Goal: Task Accomplishment & Management: Manage account settings

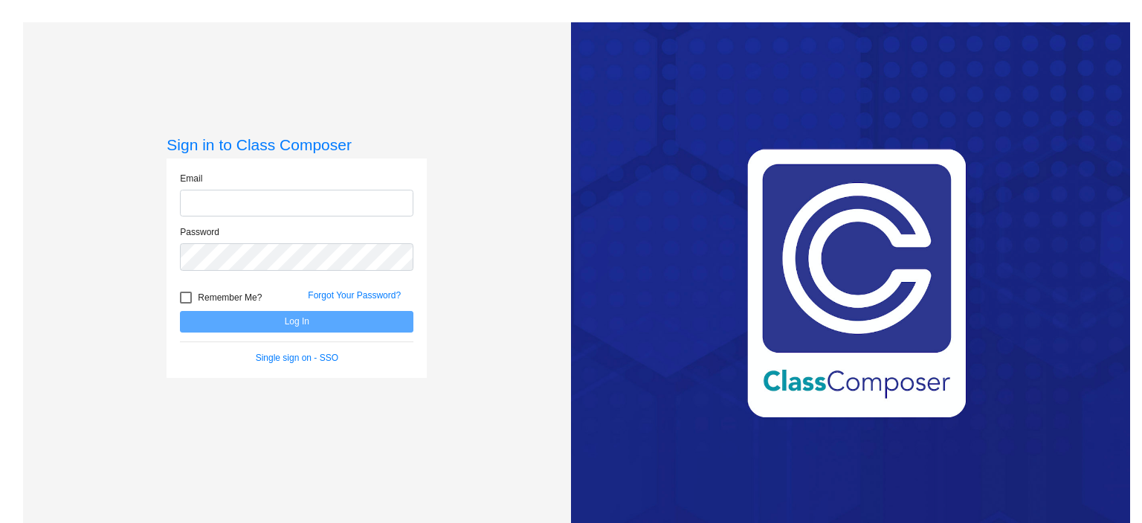
click at [340, 198] on input "email" at bounding box center [296, 204] width 233 height 28
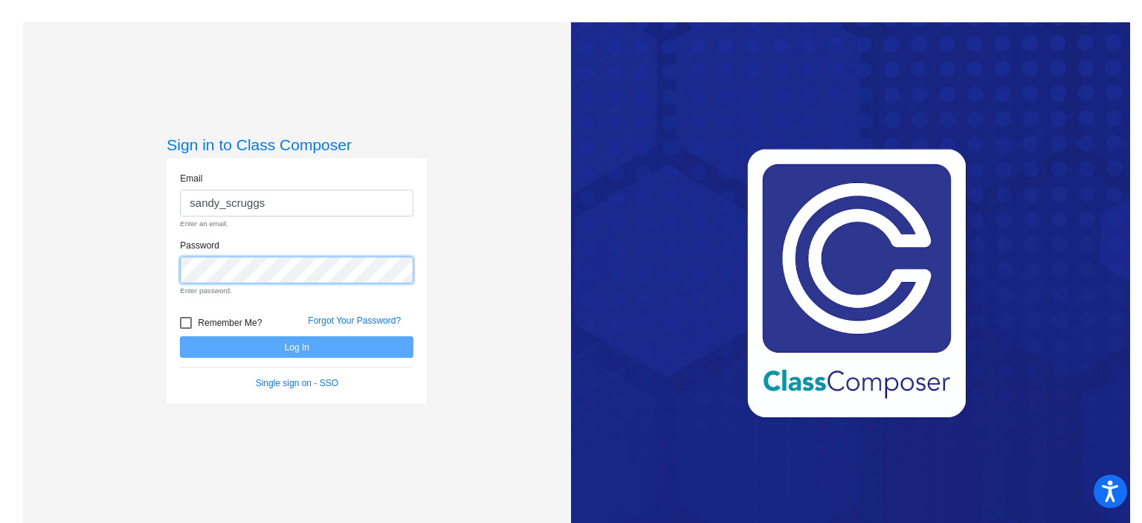
click at [138, 270] on div "Sign in to Class Composer Email sandy_scruggs Enter an email. Password Enter pa…" at bounding box center [297, 283] width 548 height 523
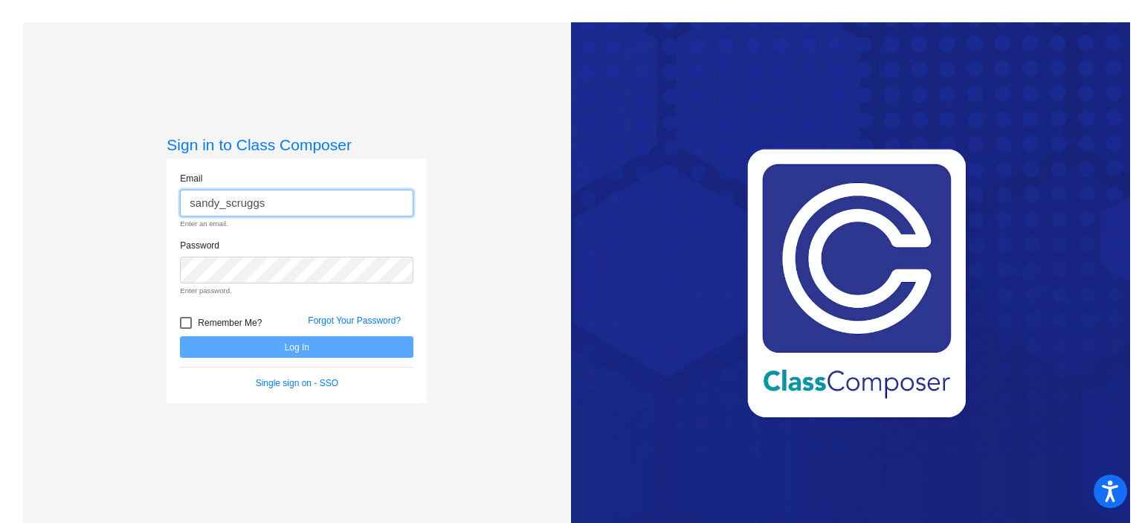
click at [268, 203] on input "sandy_scruggs" at bounding box center [296, 204] width 233 height 28
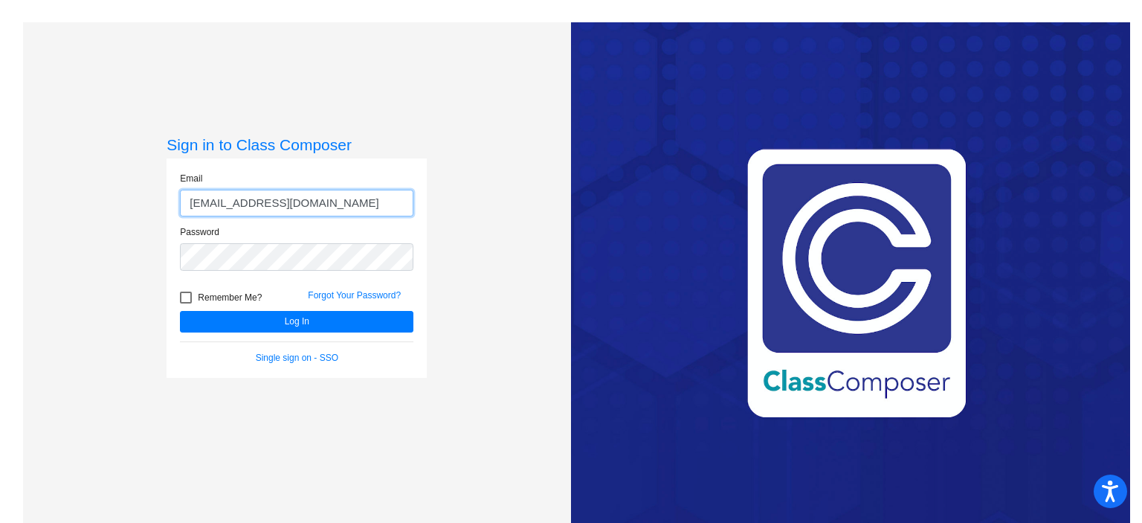
type input "[EMAIL_ADDRESS][DOMAIN_NAME]"
click at [180, 311] on button "Log In" at bounding box center [296, 322] width 233 height 22
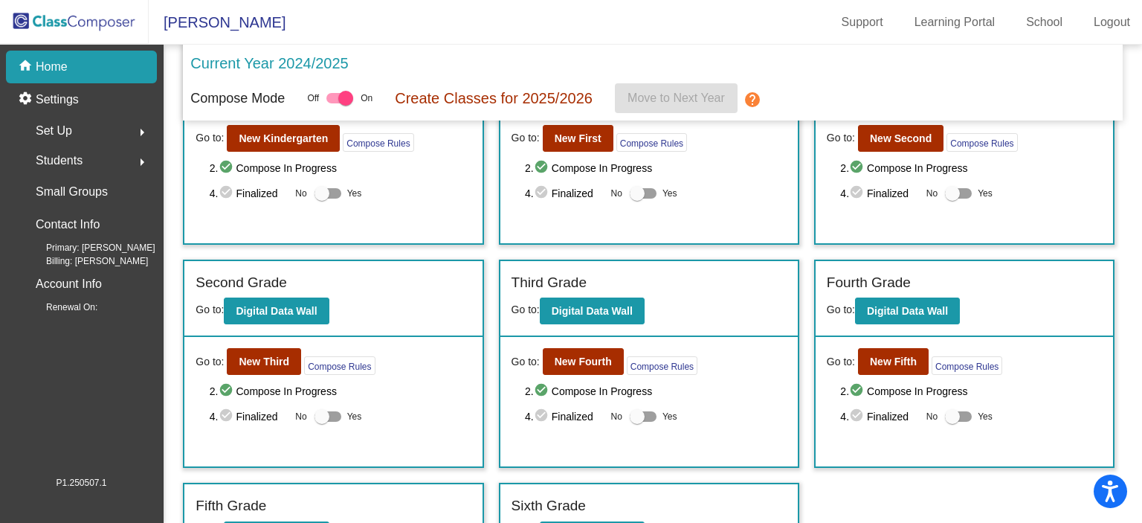
scroll to position [149, 0]
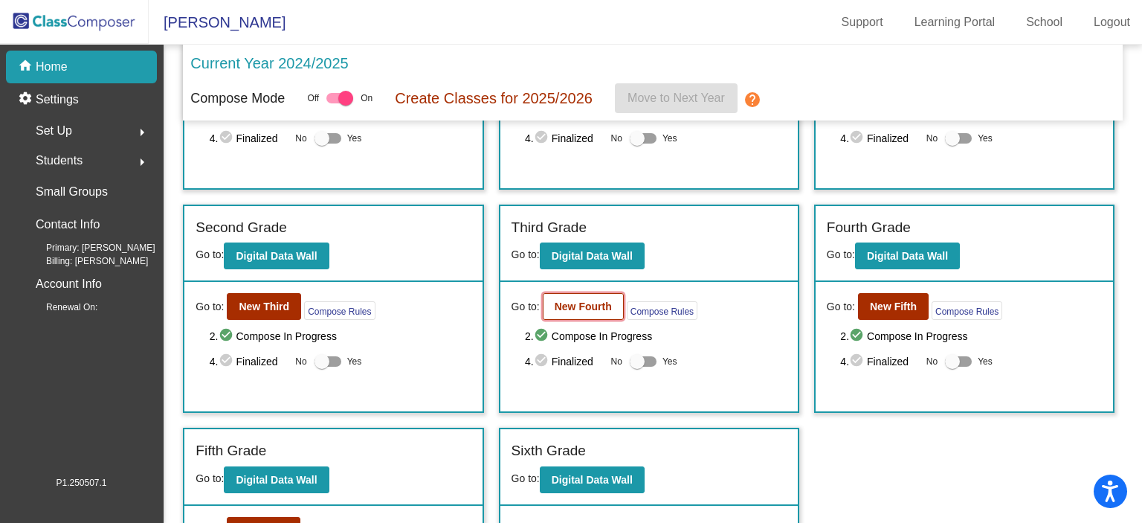
click at [588, 303] on b "New Fourth" at bounding box center [583, 306] width 57 height 12
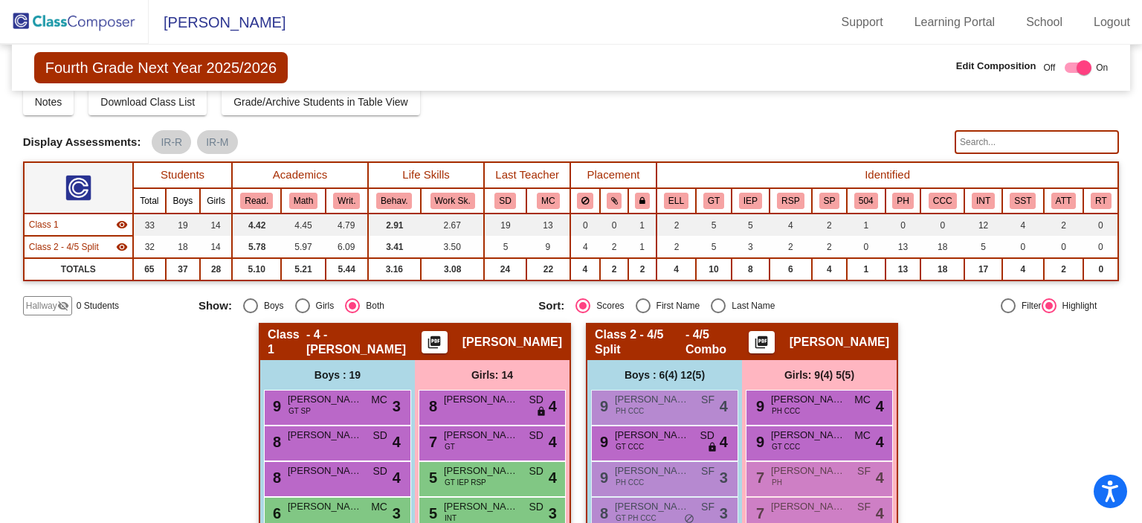
scroll to position [74, 0]
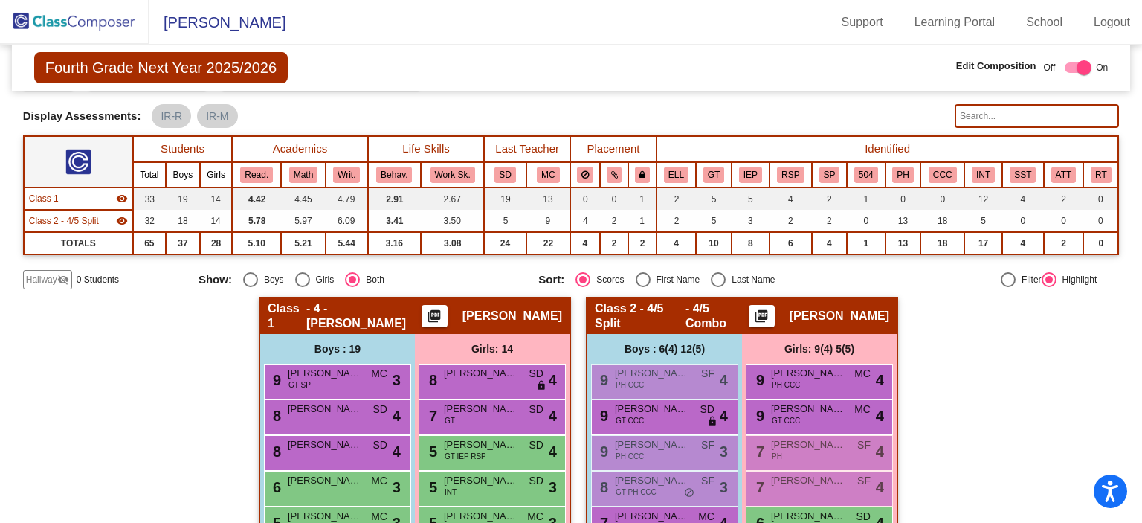
click at [57, 277] on mat-icon "visibility_off" at bounding box center [63, 280] width 12 height 12
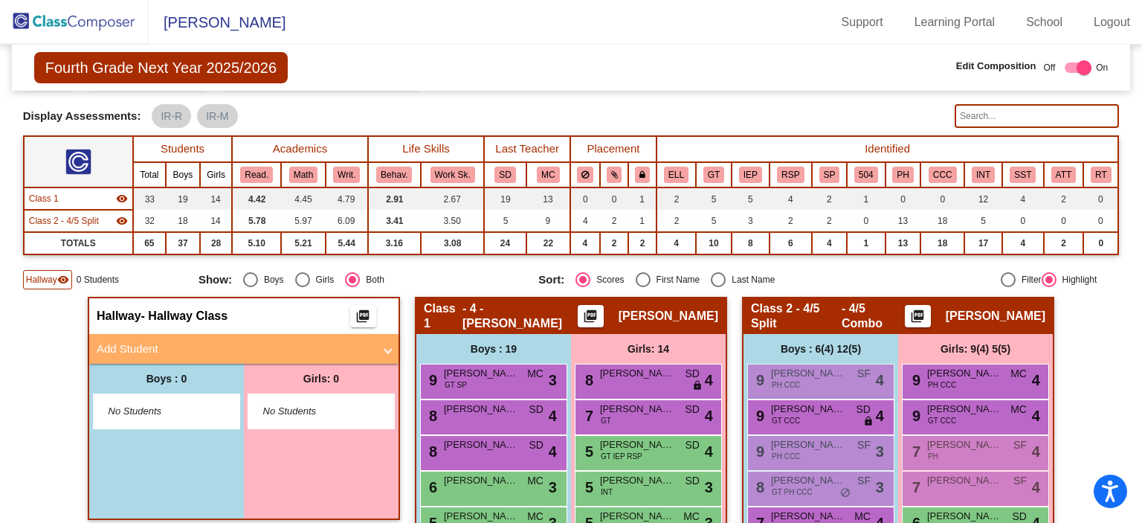
click at [272, 351] on mat-panel-title "Add Student" at bounding box center [235, 348] width 277 height 17
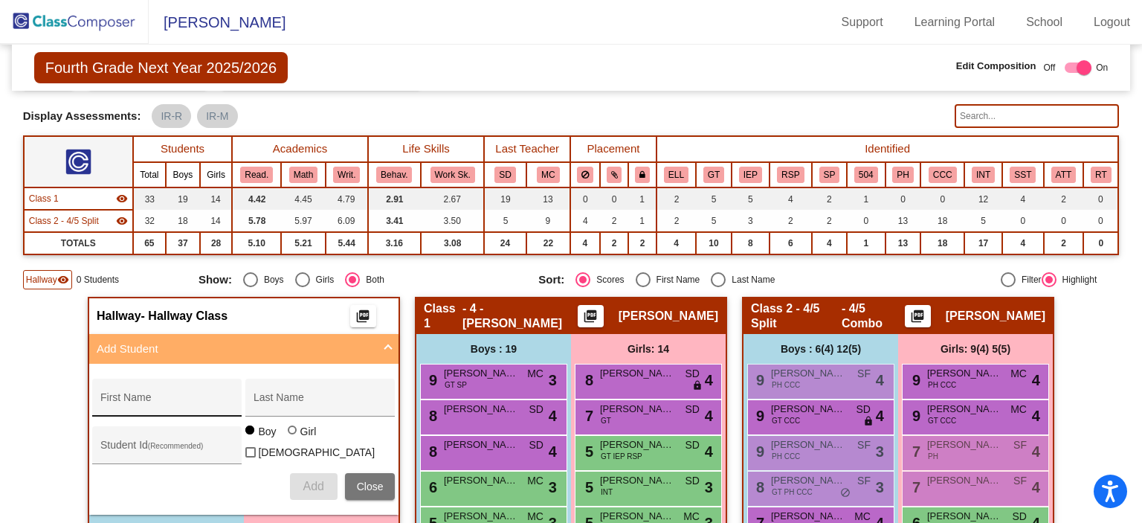
click at [161, 390] on div "First Name" at bounding box center [167, 402] width 134 height 30
type input "[PERSON_NAME]"
click at [303, 479] on span "Add" at bounding box center [313, 485] width 21 height 13
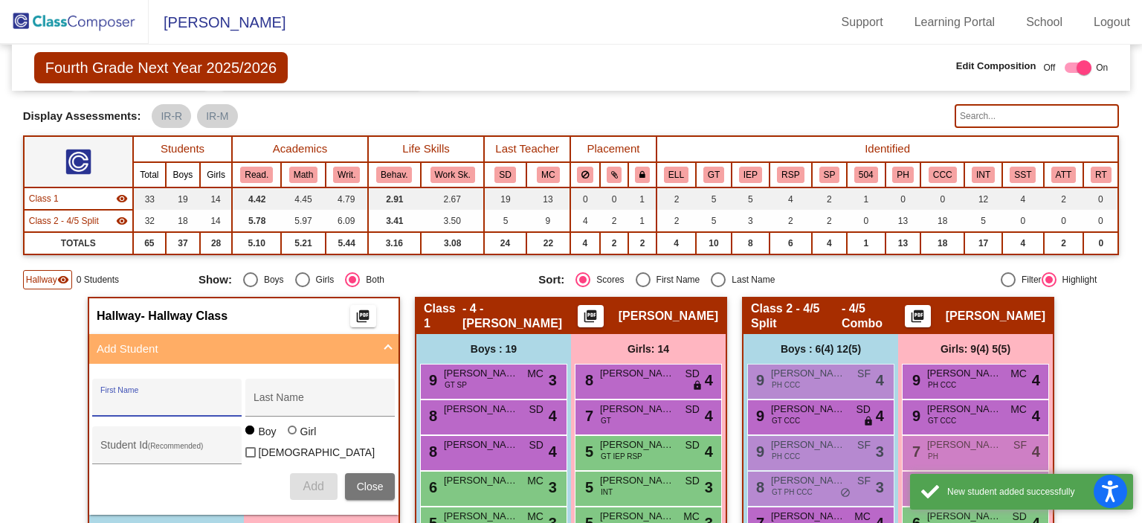
click at [143, 397] on input "First Name" at bounding box center [167, 403] width 134 height 12
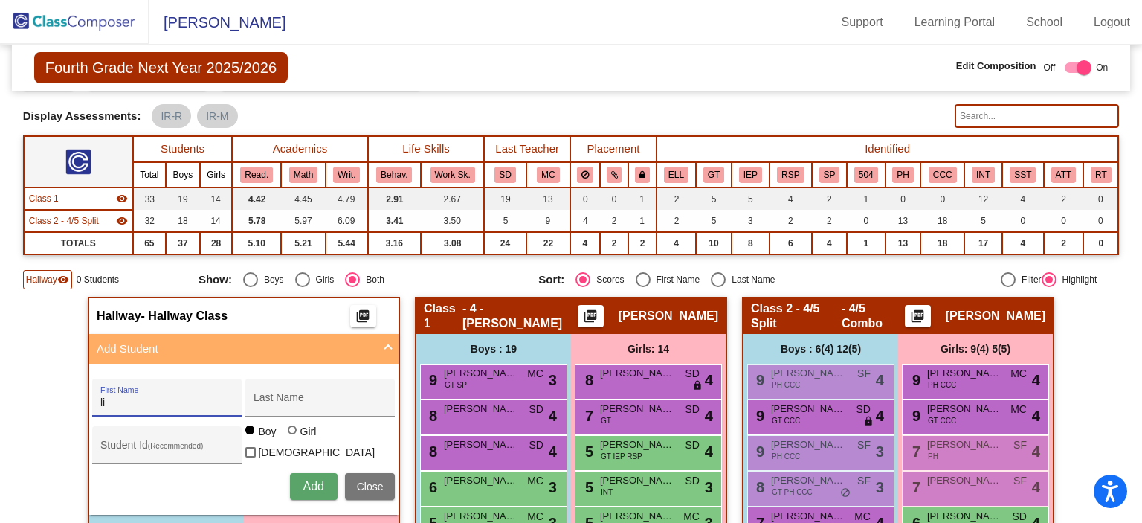
type input "l"
type input "[PERSON_NAME]"
click at [303, 485] on span "Add" at bounding box center [313, 485] width 21 height 13
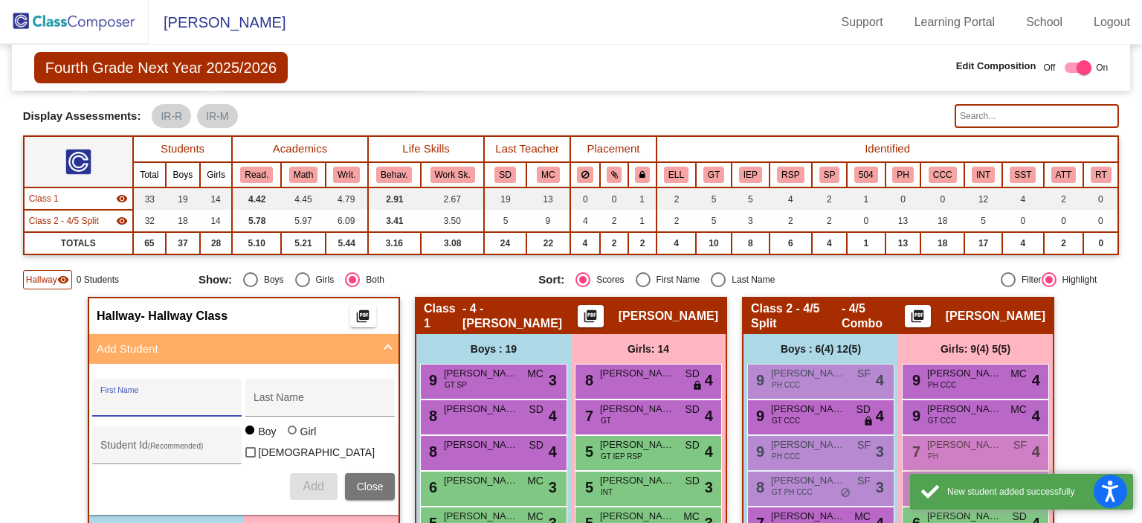
click at [112, 398] on input "First Name" at bounding box center [167, 403] width 134 height 12
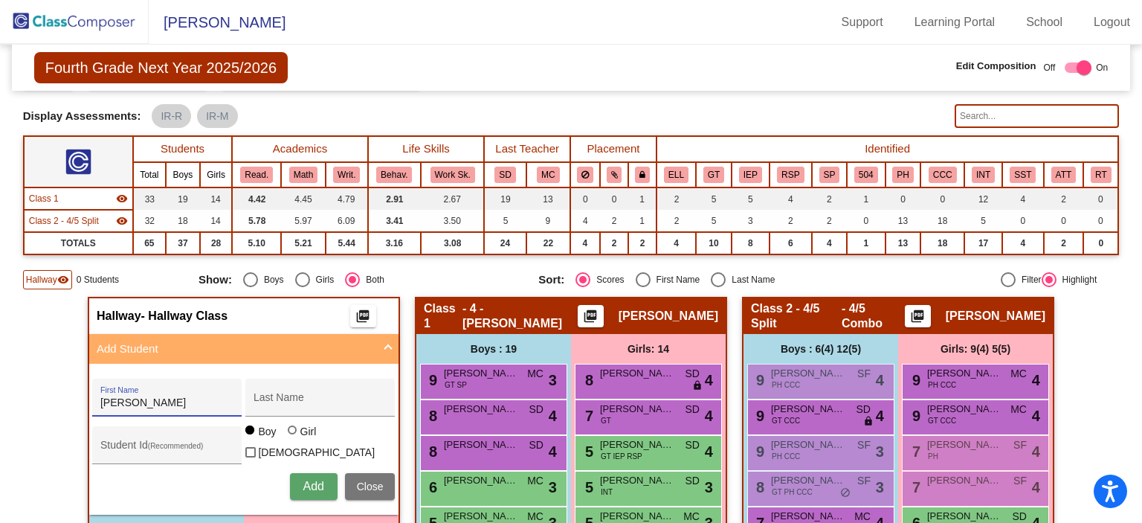
type input "[PERSON_NAME]"
type input "[GEOGRAPHIC_DATA]"
click at [291, 434] on div at bounding box center [292, 429] width 9 height 9
click at [293, 437] on input "Girl" at bounding box center [293, 437] width 1 height 1
radio input "true"
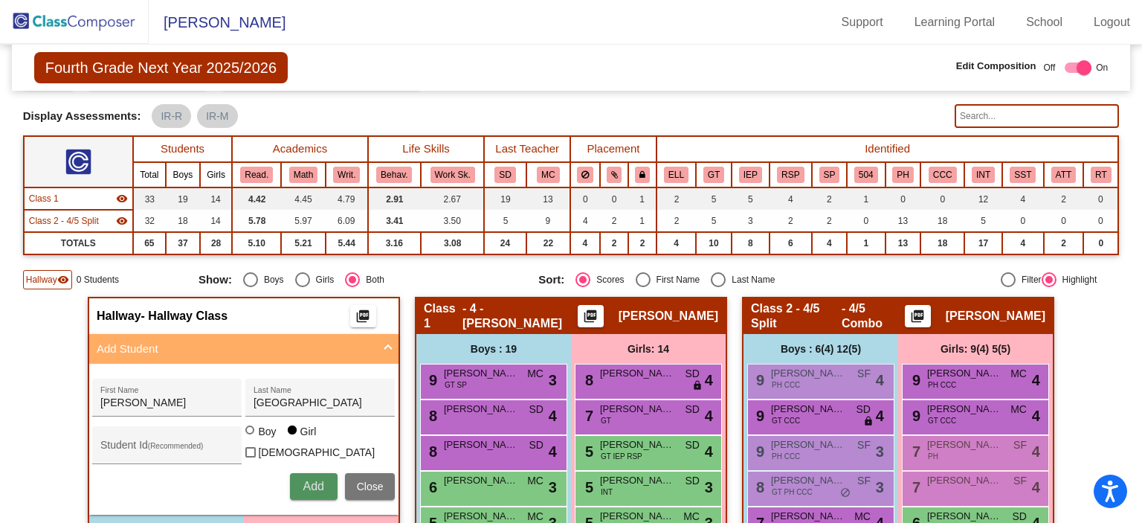
click at [306, 481] on span "Add" at bounding box center [313, 485] width 21 height 13
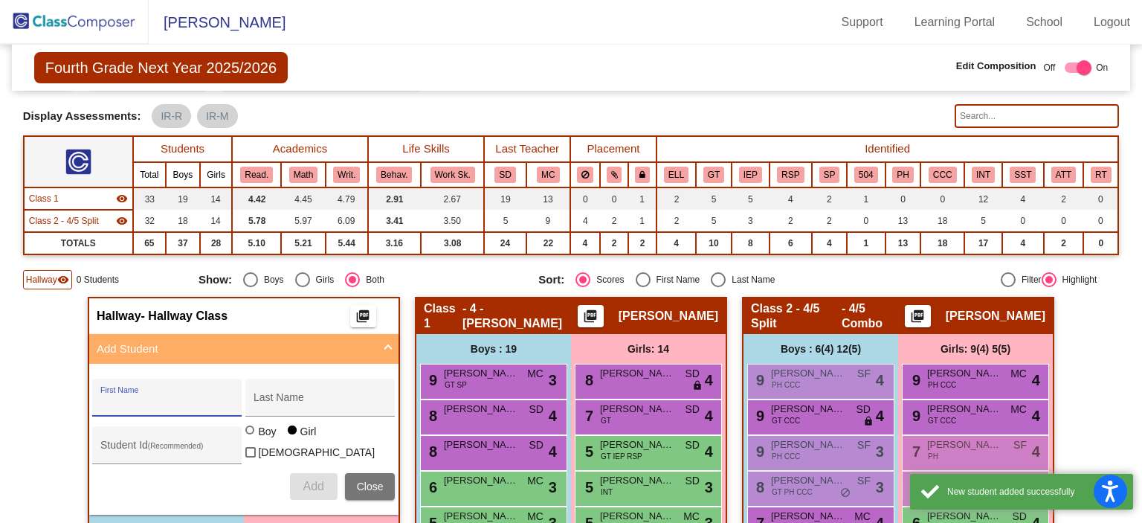
click at [120, 404] on input "First Name" at bounding box center [167, 403] width 134 height 12
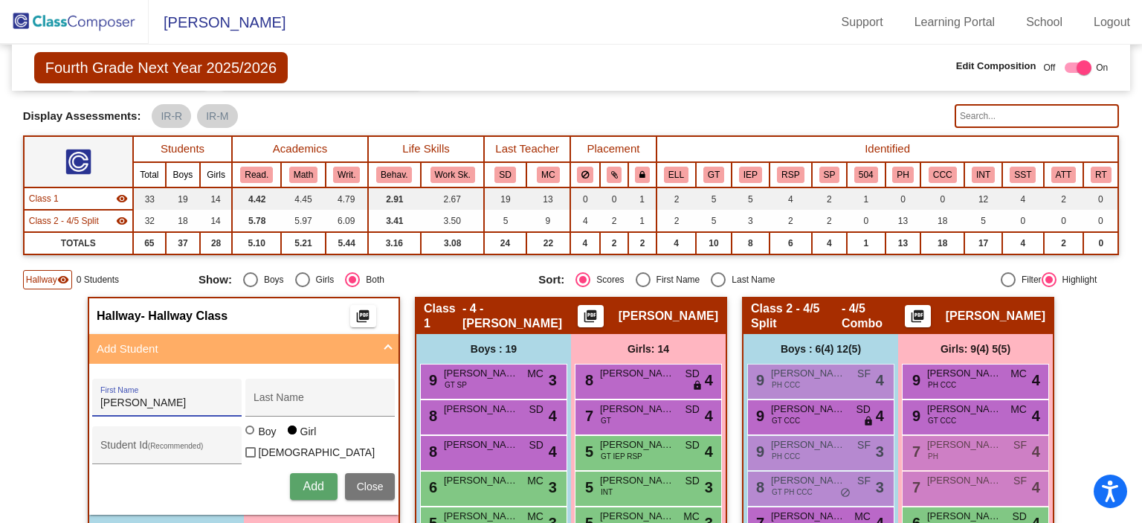
type input "[PERSON_NAME]"
click at [247, 433] on div at bounding box center [249, 429] width 9 height 9
click at [251, 437] on input "Boy" at bounding box center [251, 437] width 1 height 1
radio input "true"
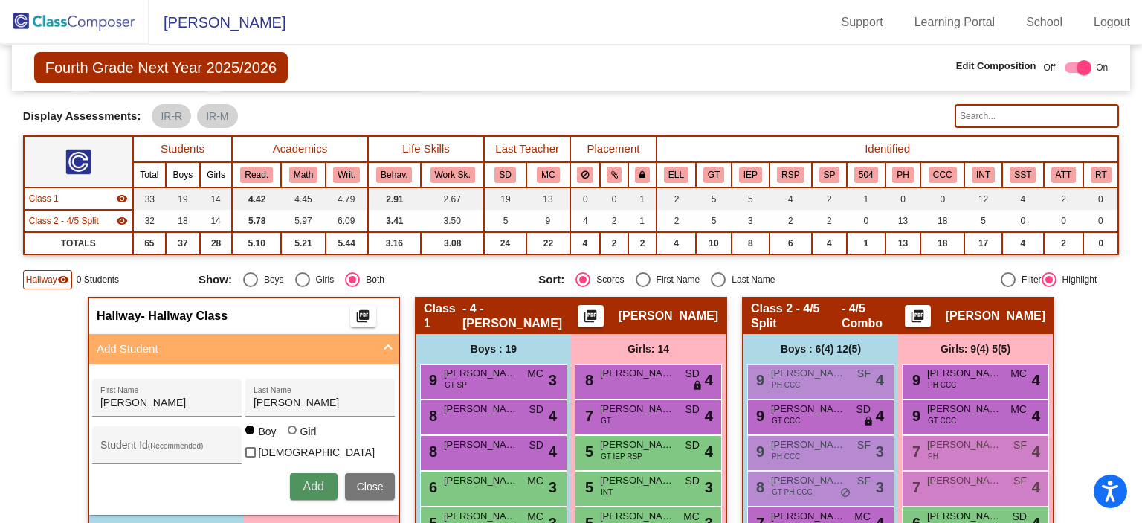
click at [305, 479] on span "Add" at bounding box center [313, 485] width 21 height 13
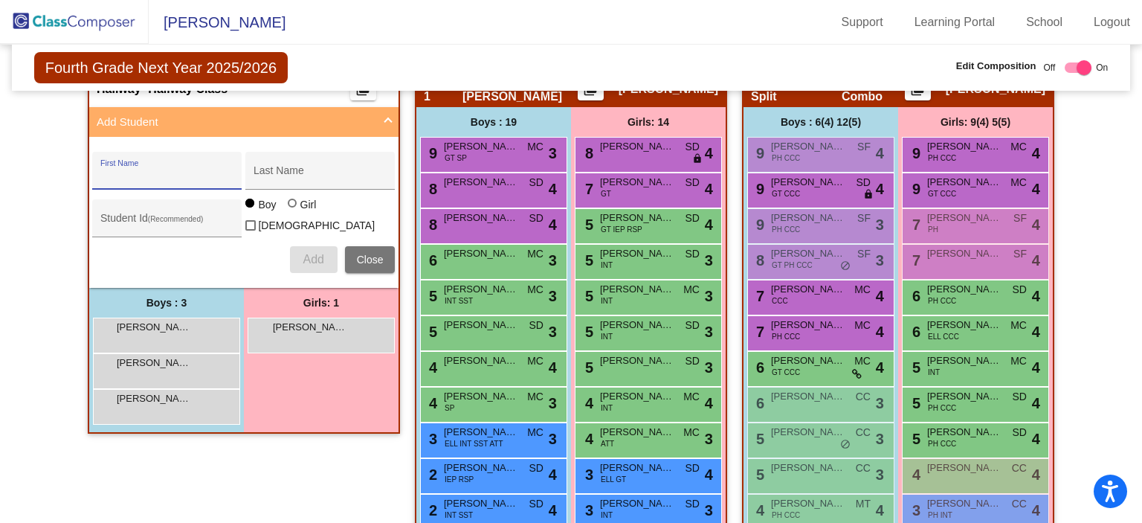
scroll to position [0, 0]
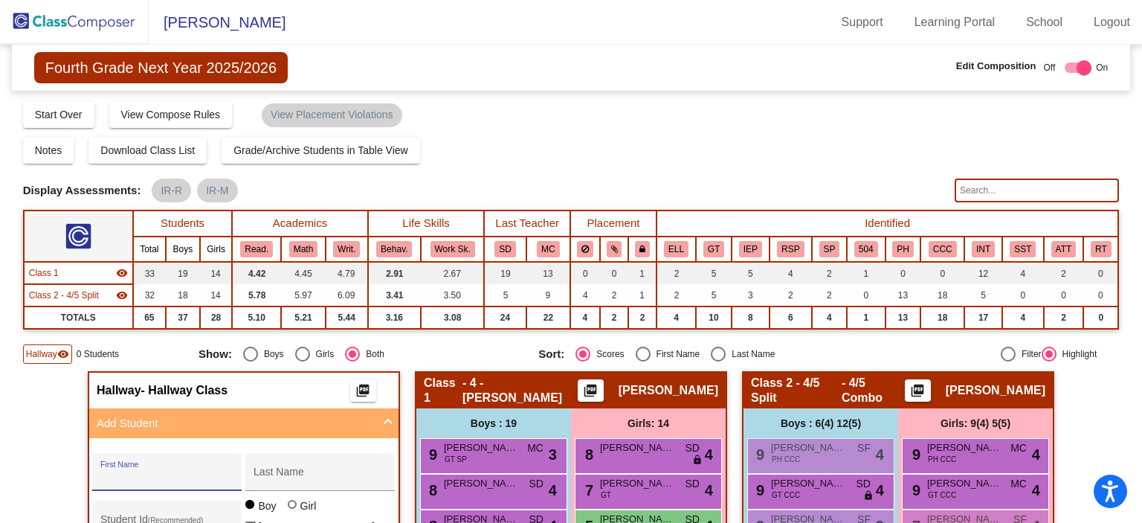
click at [66, 17] on img at bounding box center [74, 22] width 149 height 44
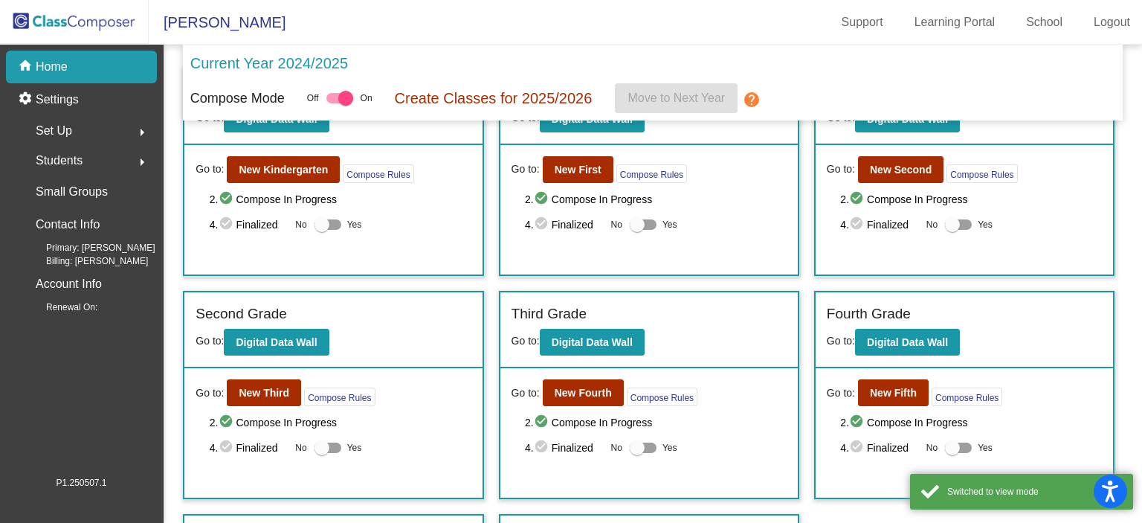
scroll to position [149, 0]
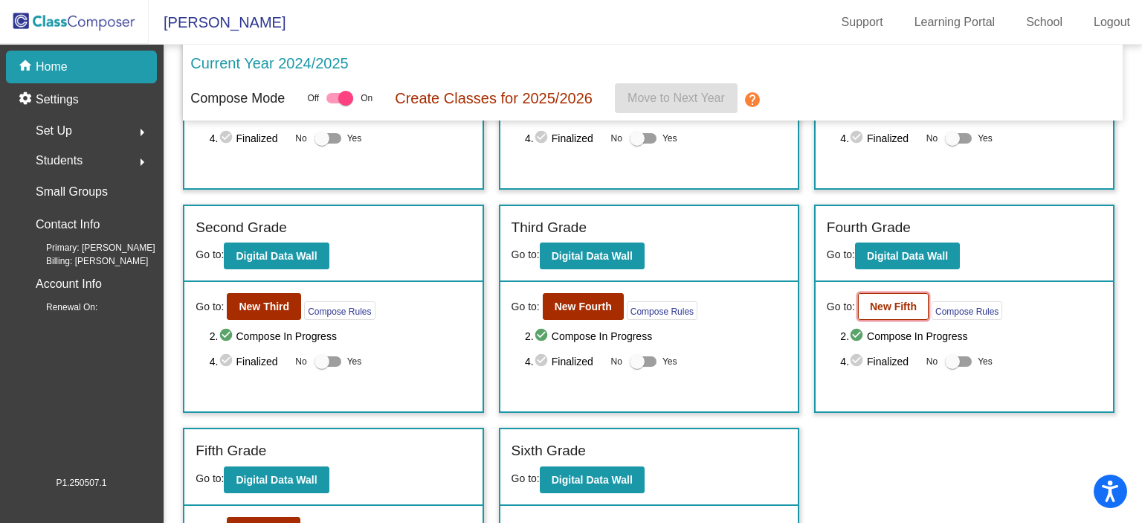
click at [870, 300] on b "New Fifth" at bounding box center [893, 306] width 47 height 12
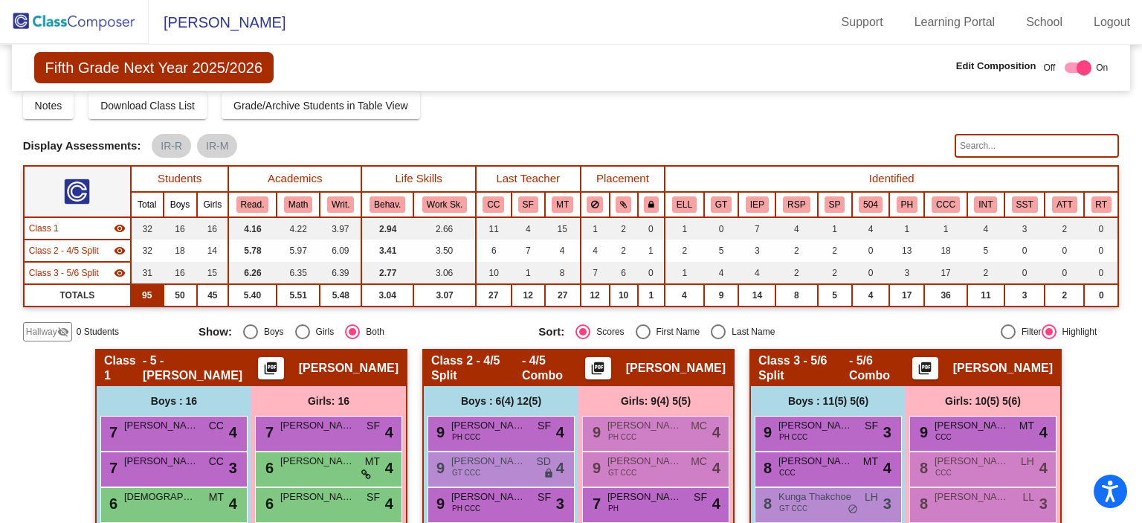
scroll to position [80, 0]
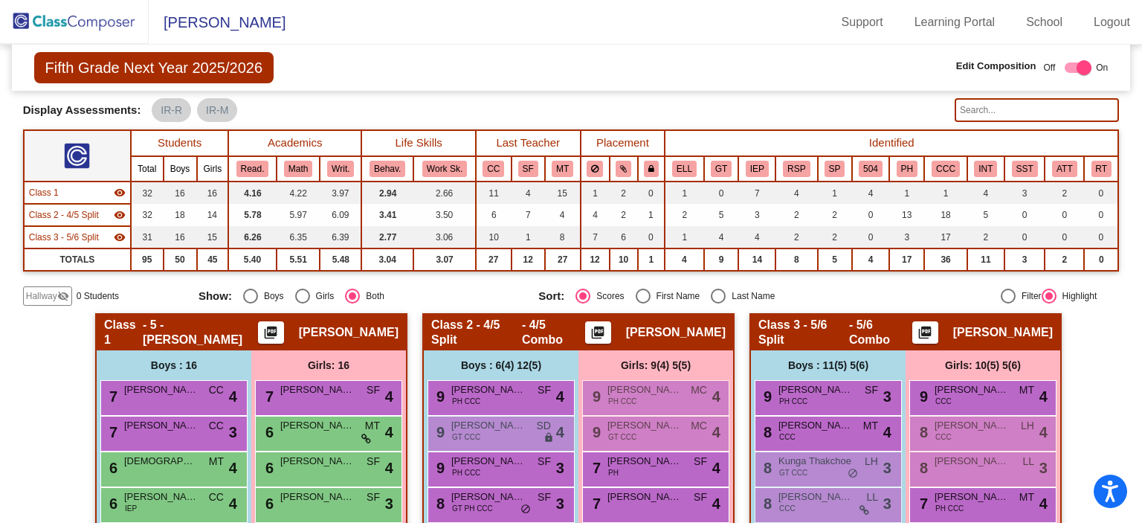
click at [42, 291] on span "Hallway" at bounding box center [41, 295] width 31 height 13
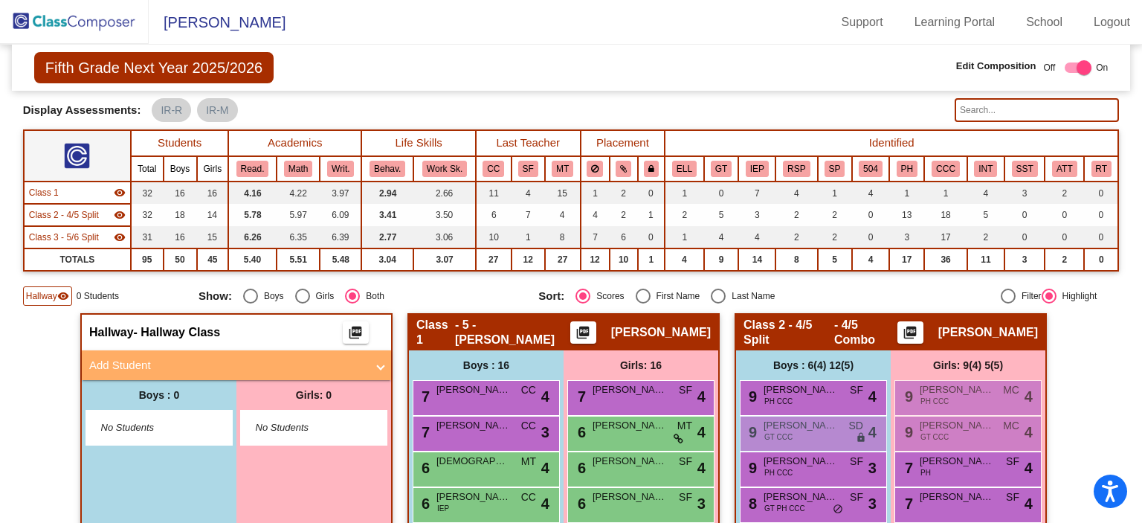
click at [152, 362] on mat-panel-title "Add Student" at bounding box center [227, 365] width 277 height 17
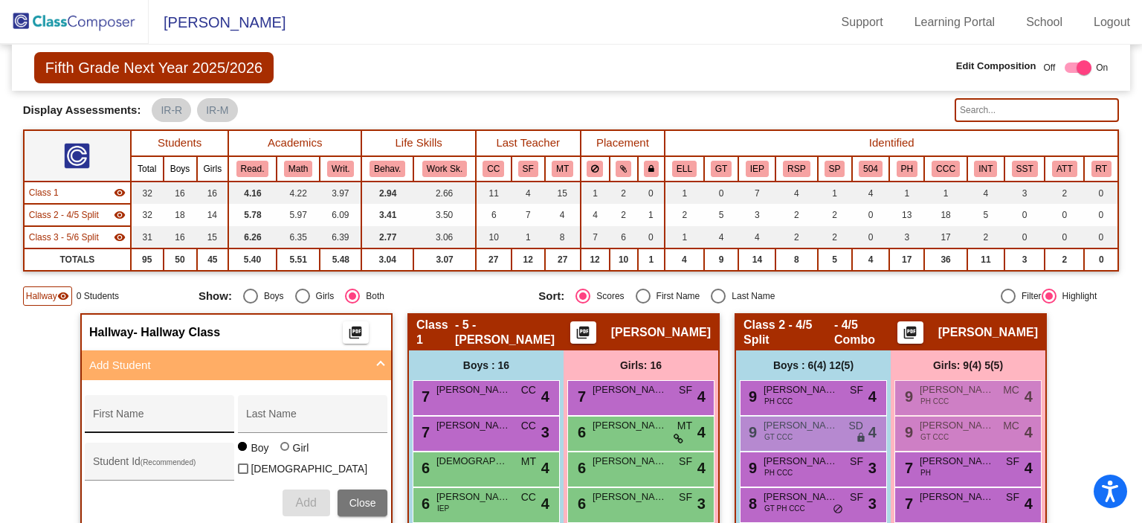
click at [159, 407] on div "First Name" at bounding box center [160, 418] width 134 height 30
type input "[PERSON_NAME]"
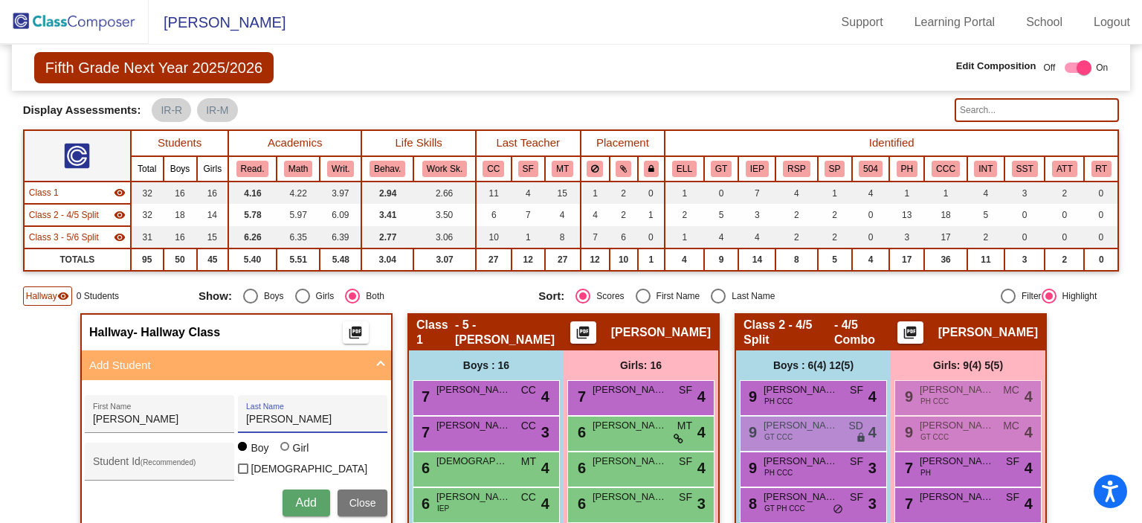
type input "[PERSON_NAME]"
click at [285, 450] on div at bounding box center [286, 448] width 12 height 12
click at [285, 453] on input "Girl" at bounding box center [285, 453] width 1 height 1
radio input "true"
click at [289, 495] on button "Add" at bounding box center [306, 502] width 48 height 27
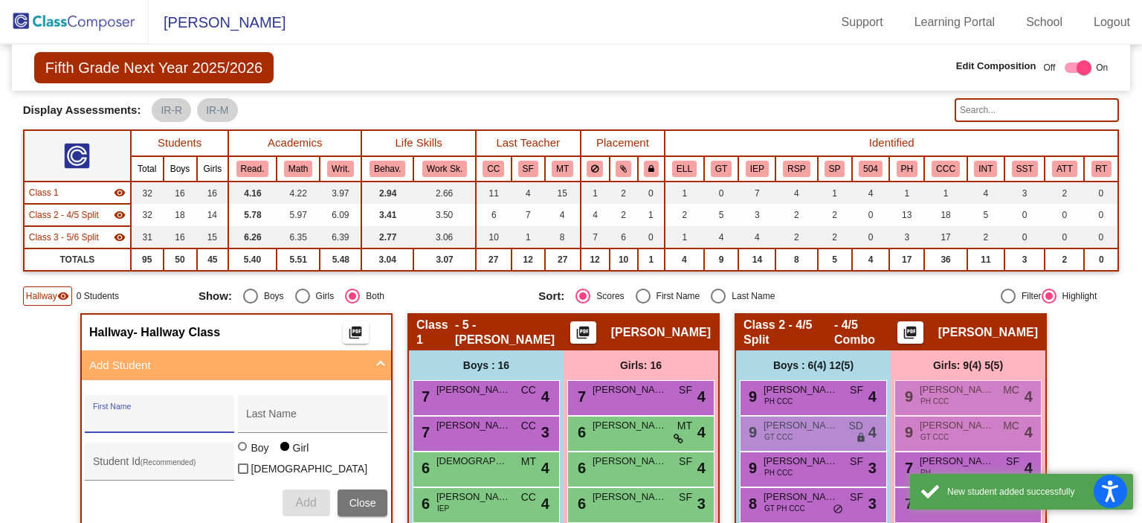
click at [114, 413] on input "First Name" at bounding box center [160, 419] width 134 height 12
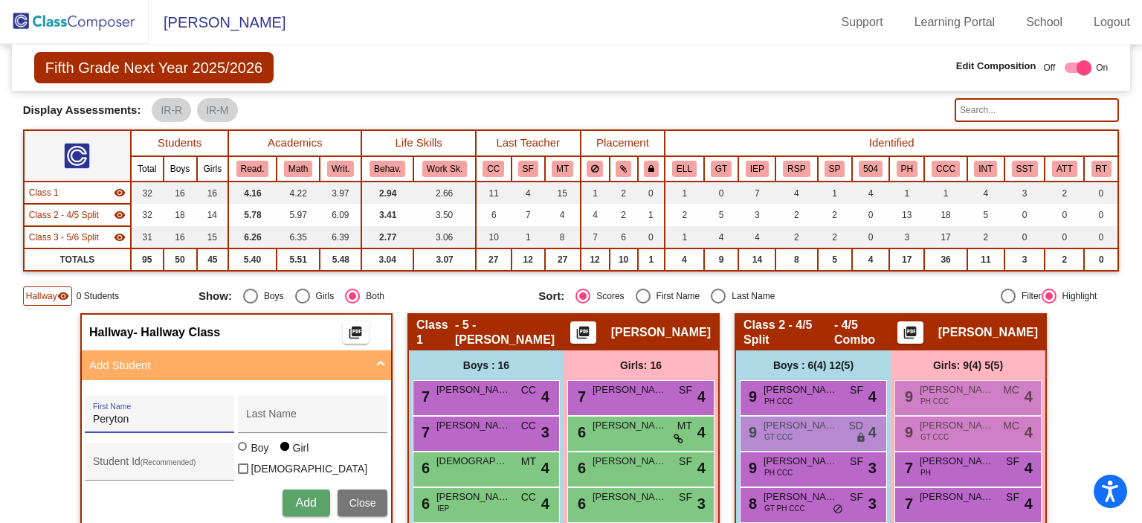
type input "Peryton"
type input "Featherstun"
click at [297, 499] on span "Add" at bounding box center [305, 502] width 21 height 13
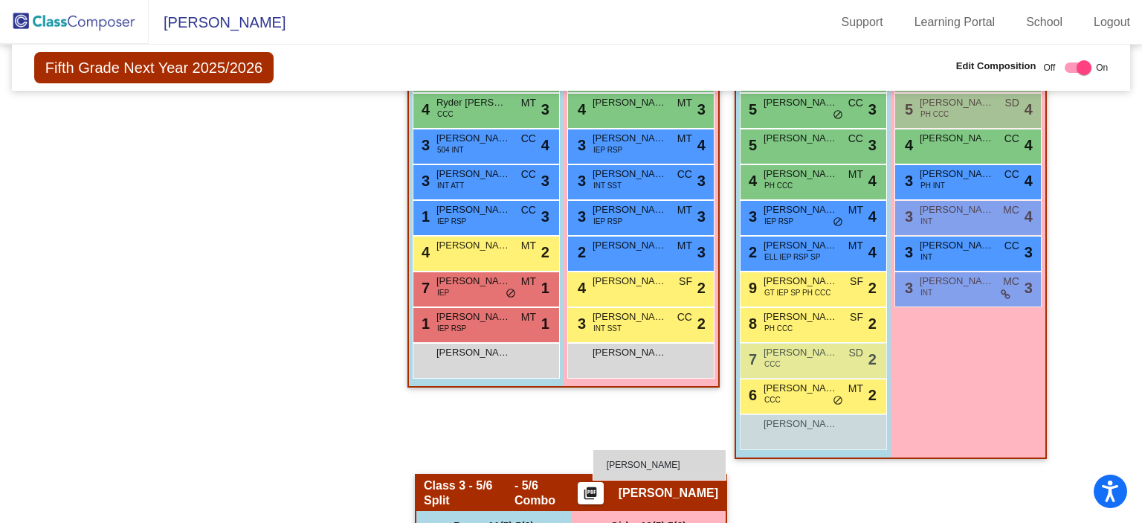
scroll to position [660, 0]
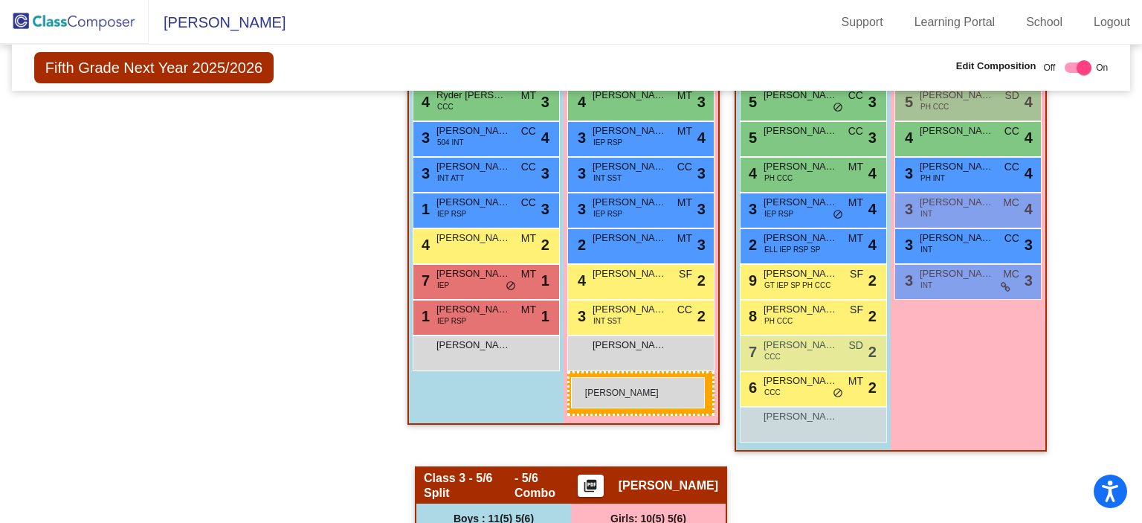
drag, startPoint x: 277, startPoint y: 269, endPoint x: 571, endPoint y: 377, distance: 313.5
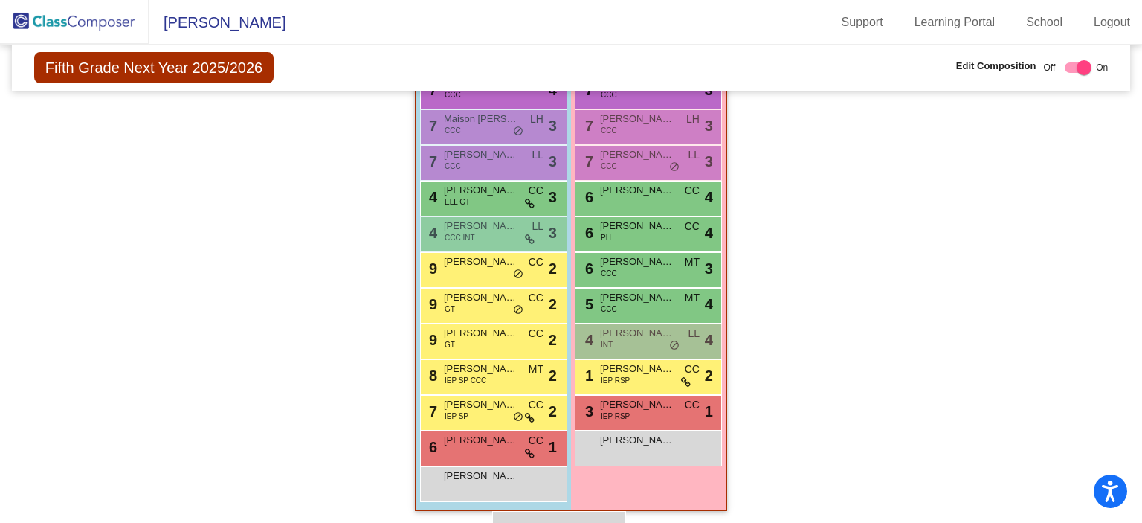
scroll to position [1262, 0]
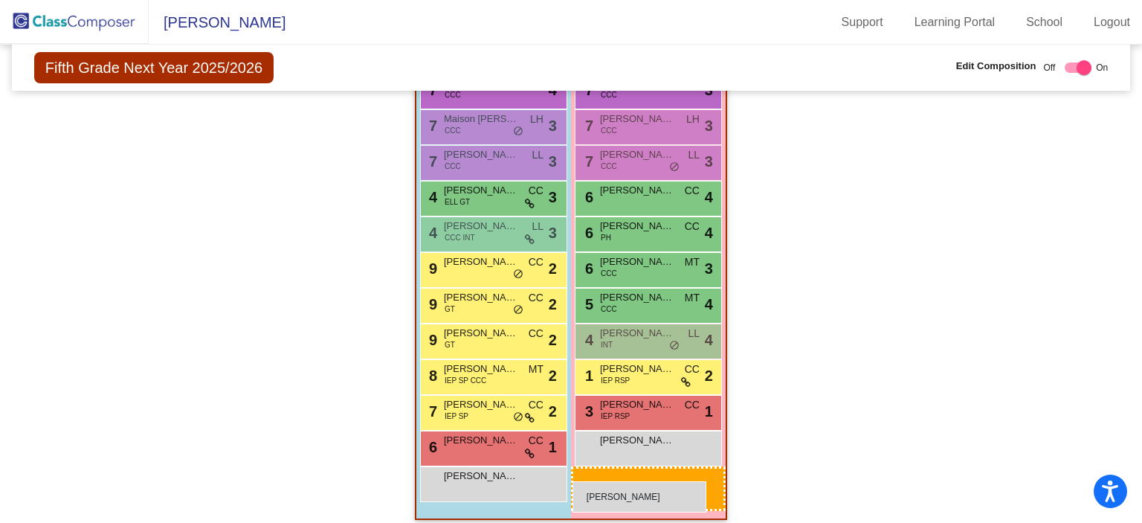
drag, startPoint x: 282, startPoint y: 436, endPoint x: 572, endPoint y: 481, distance: 294.2
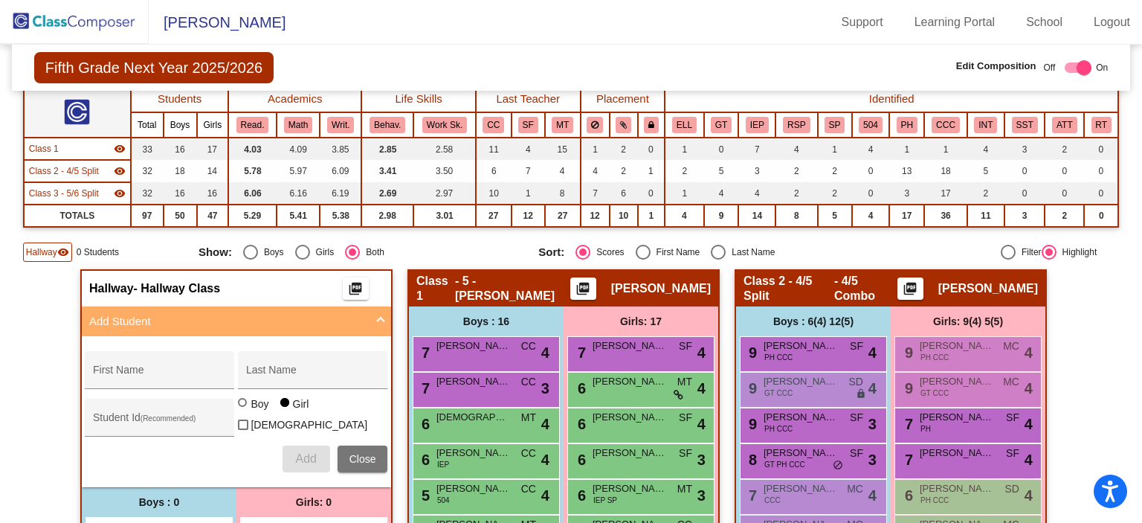
scroll to position [0, 0]
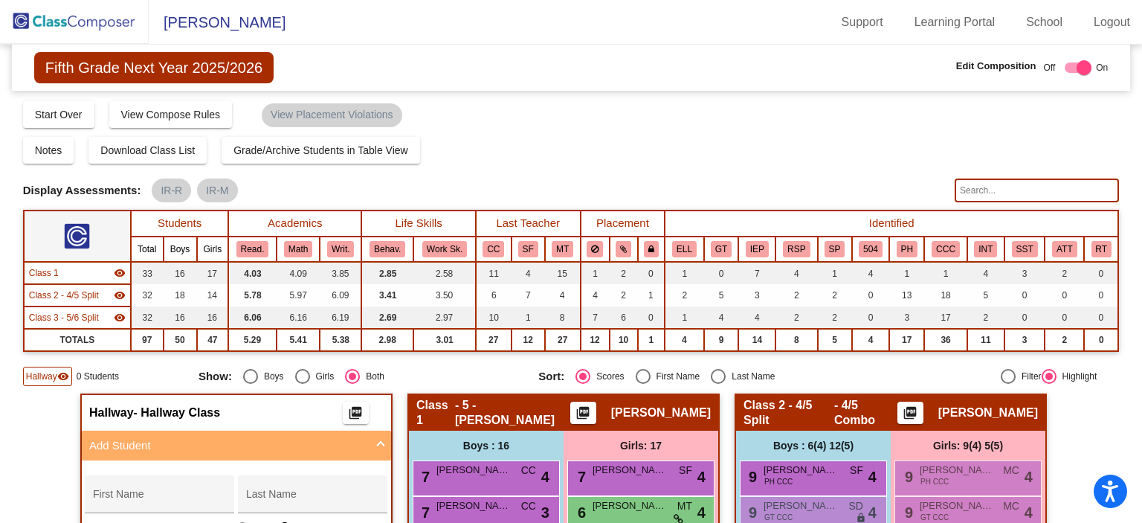
click at [98, 22] on img at bounding box center [74, 22] width 149 height 44
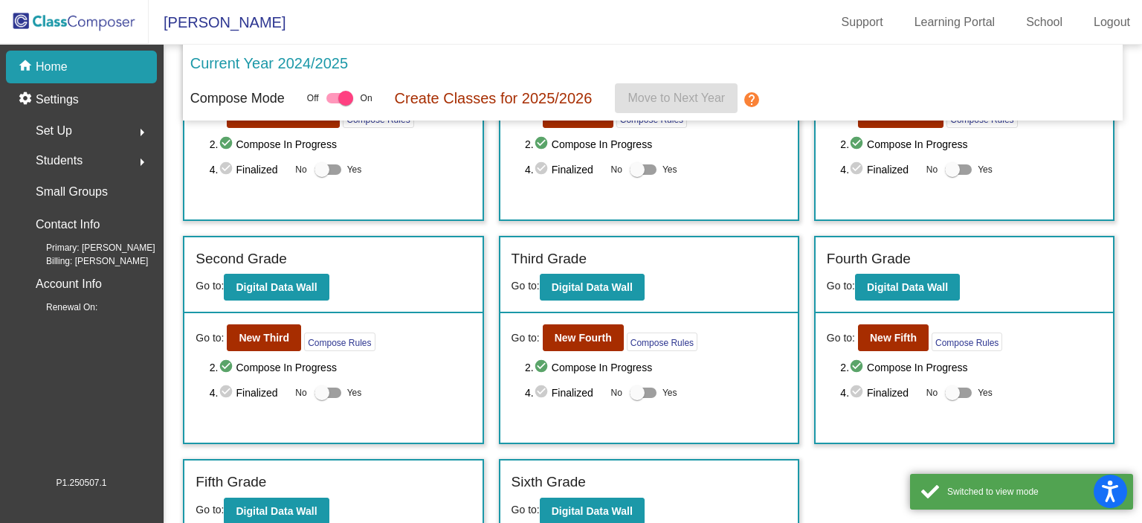
scroll to position [149, 0]
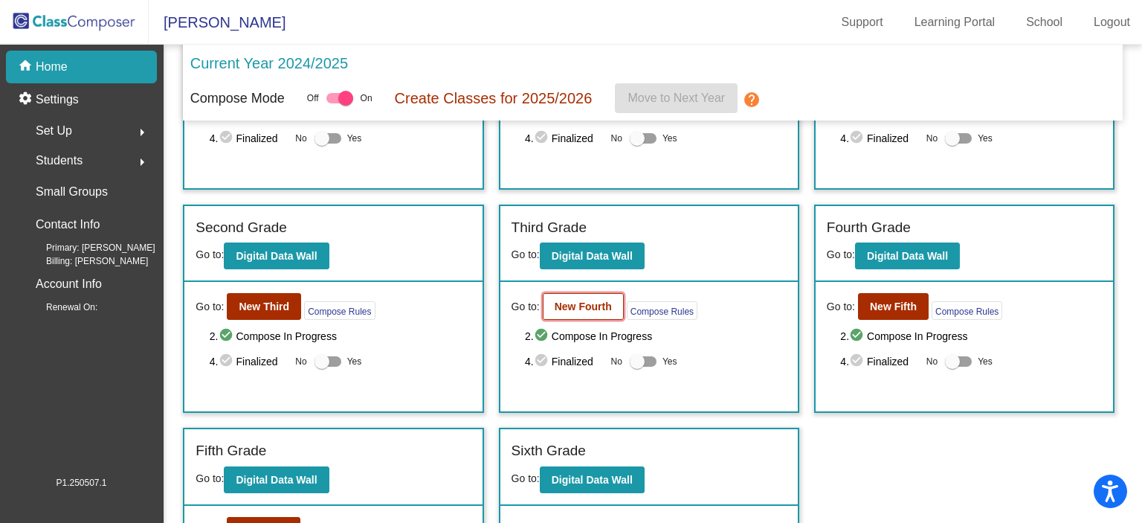
click at [597, 306] on b "New Fourth" at bounding box center [583, 306] width 57 height 12
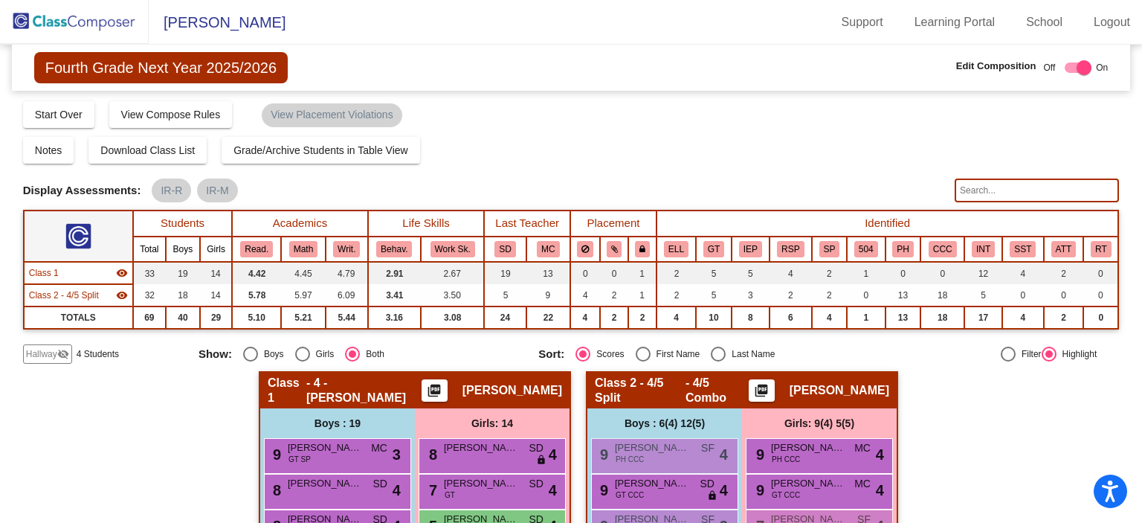
click at [51, 351] on span "Hallway" at bounding box center [41, 353] width 31 height 13
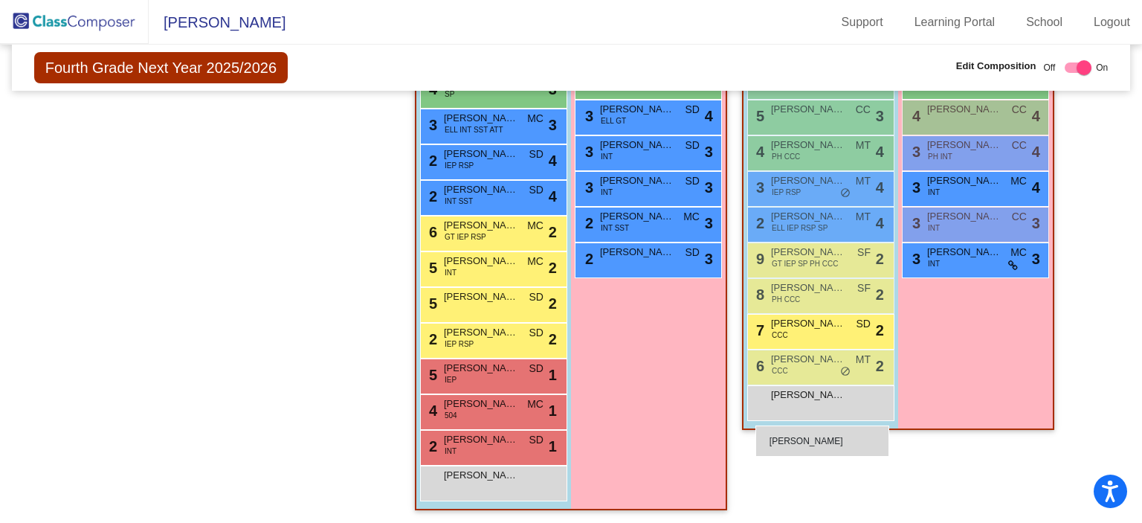
scroll to position [624, 0]
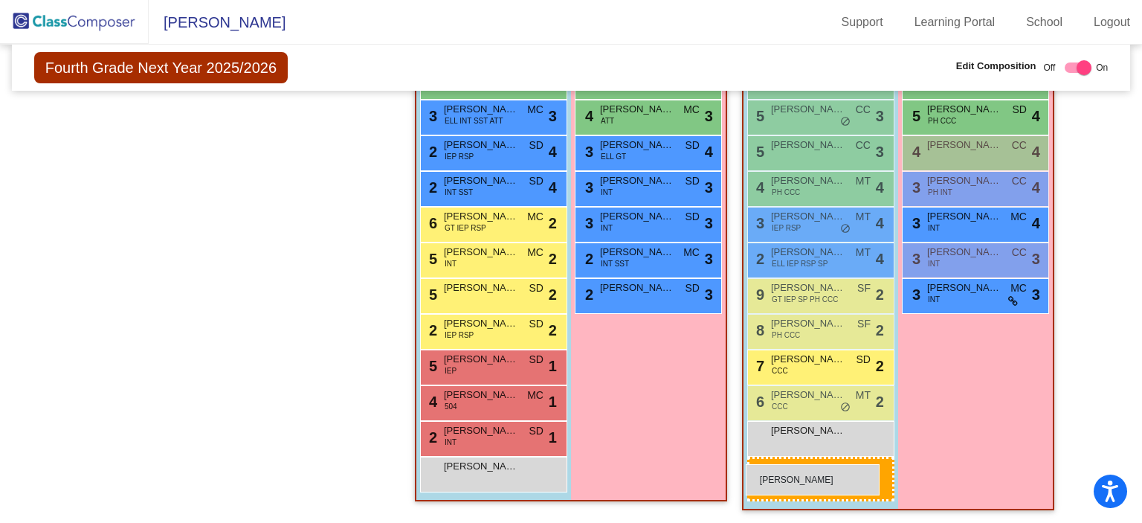
drag, startPoint x: 168, startPoint y: 243, endPoint x: 746, endPoint y: 464, distance: 618.4
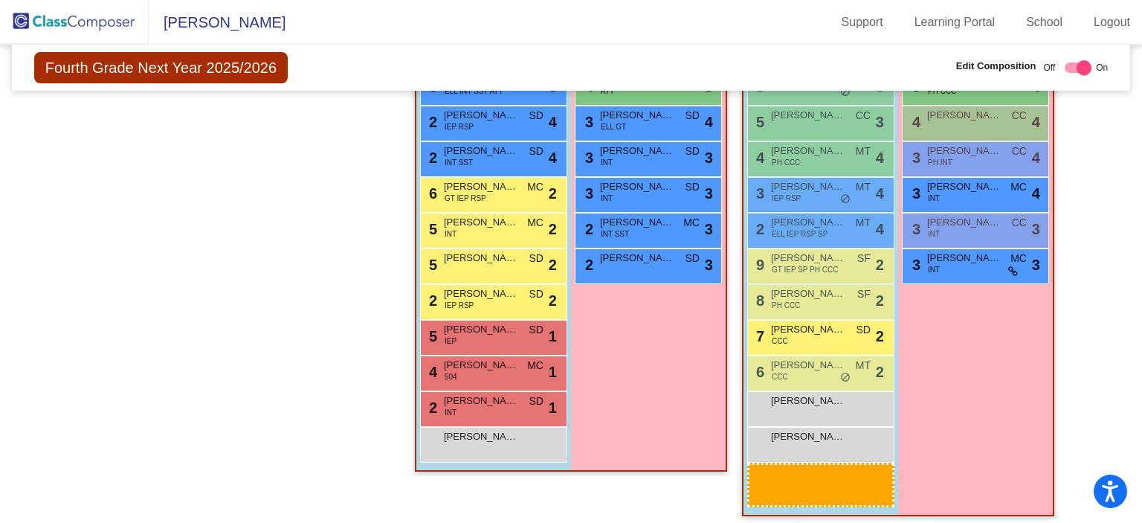
scroll to position [659, 0]
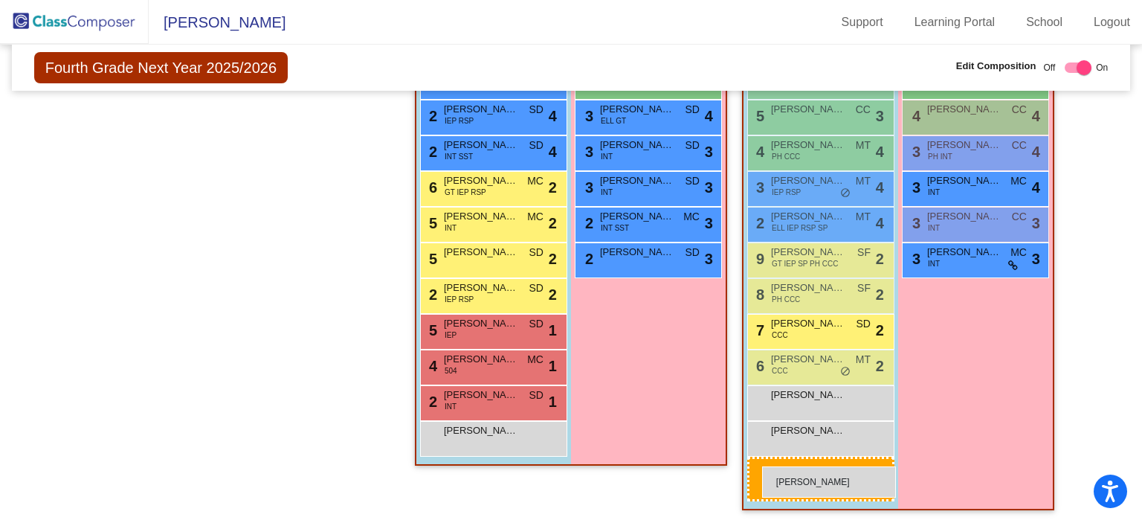
drag, startPoint x: 150, startPoint y: 273, endPoint x: 762, endPoint y: 466, distance: 641.6
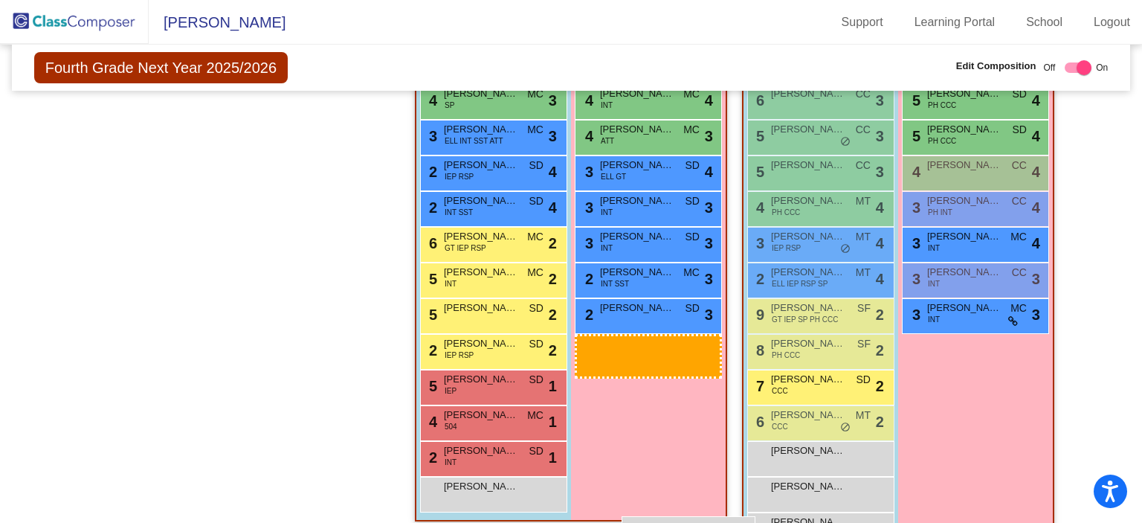
scroll to position [621, 0]
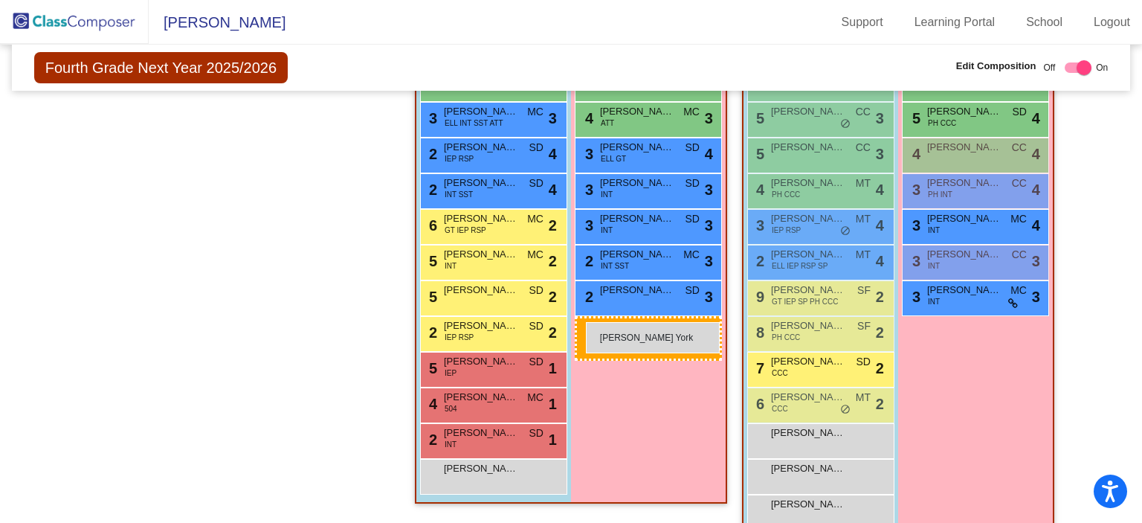
drag, startPoint x: 282, startPoint y: 204, endPoint x: 586, endPoint y: 322, distance: 325.5
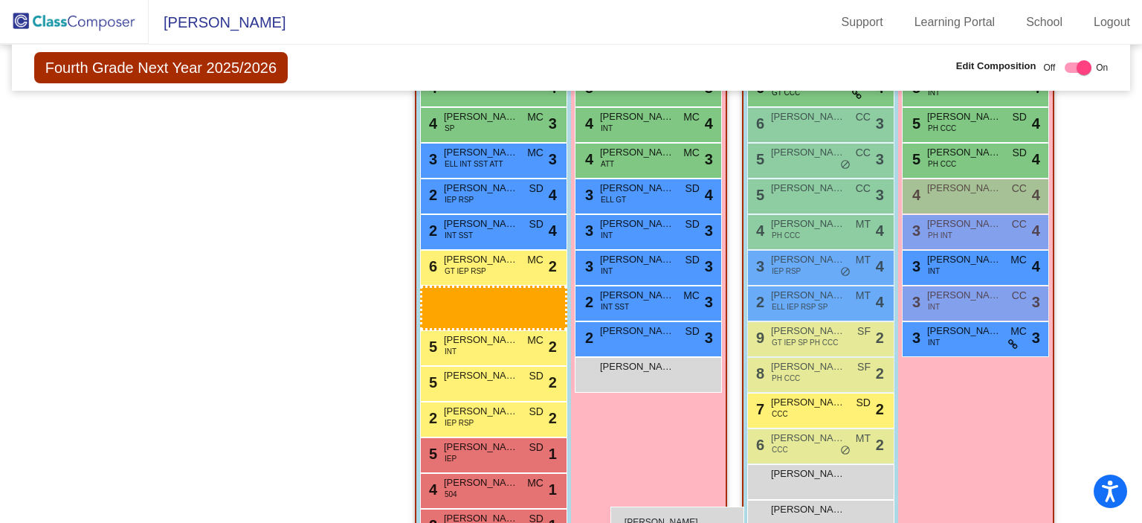
scroll to position [592, 0]
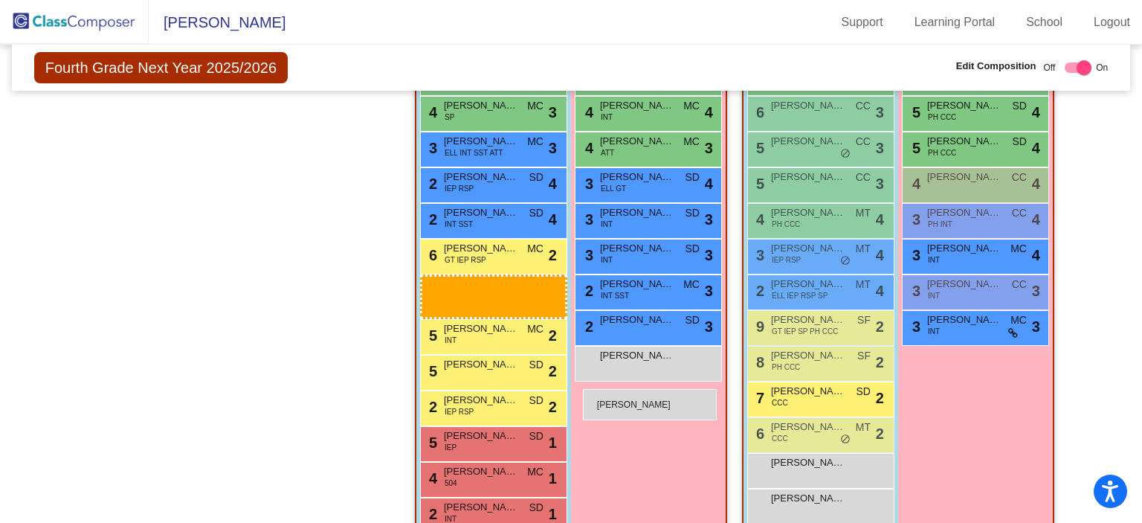
drag, startPoint x: 152, startPoint y: 152, endPoint x: 583, endPoint y: 389, distance: 492.1
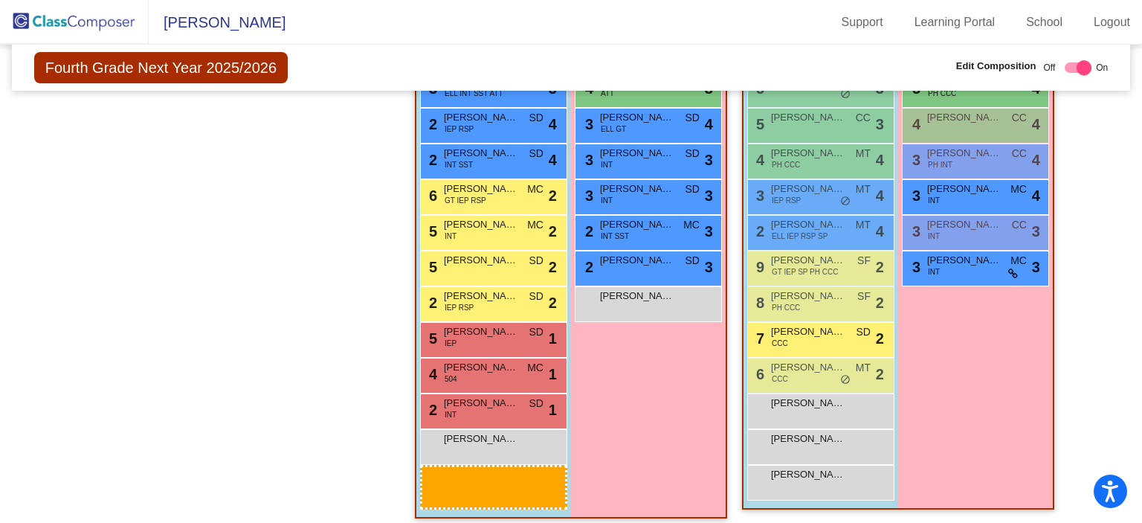
scroll to position [659, 0]
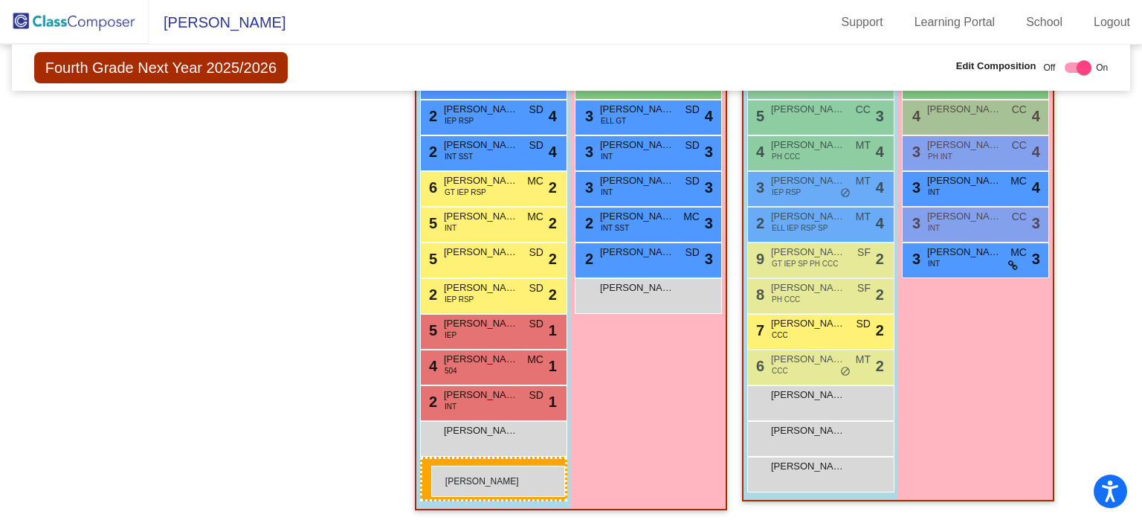
drag, startPoint x: 137, startPoint y: 181, endPoint x: 431, endPoint y: 465, distance: 409.5
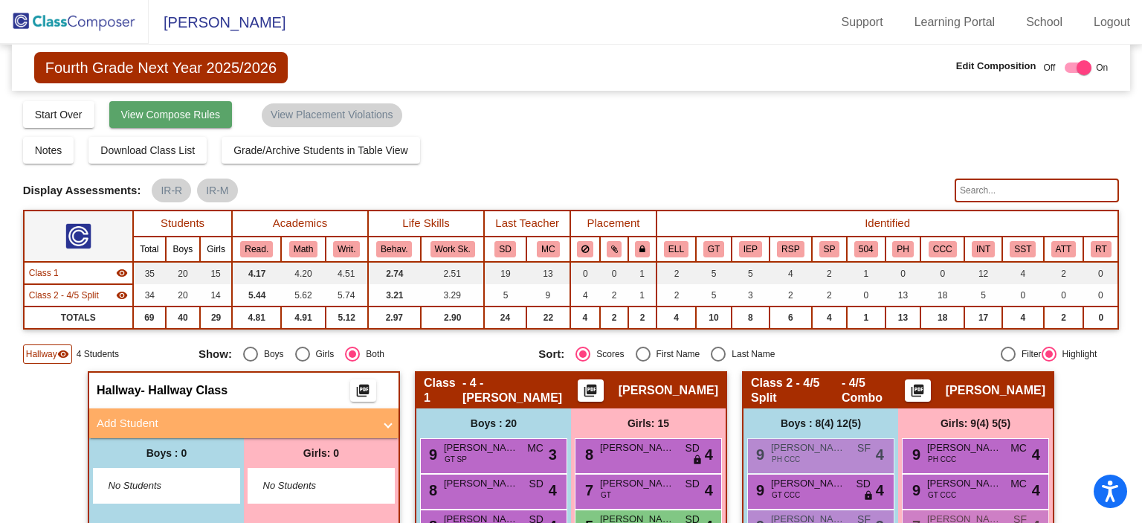
scroll to position [0, 0]
click at [56, 23] on img at bounding box center [74, 22] width 149 height 44
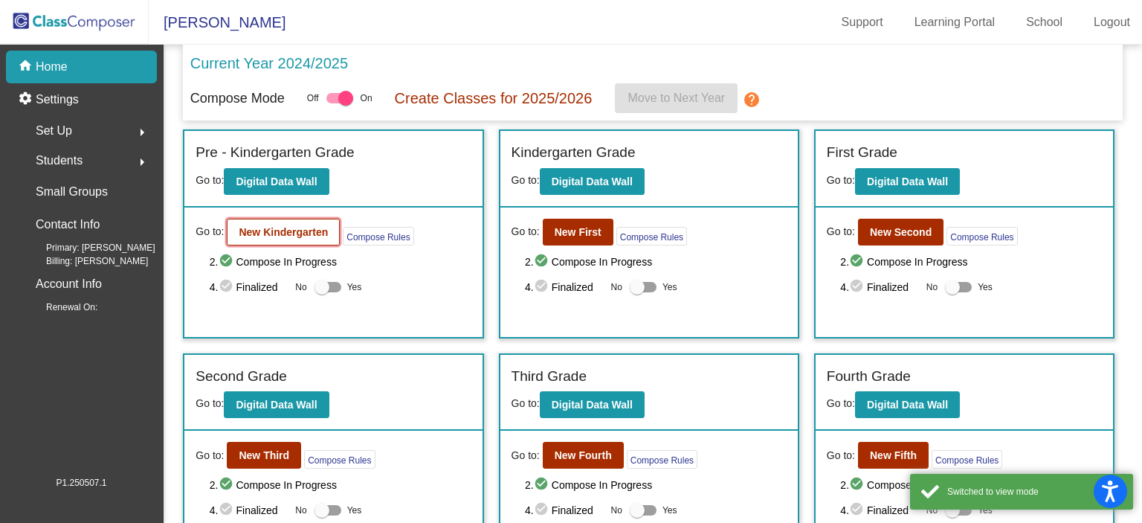
click at [268, 237] on button "New Kindergarten" at bounding box center [283, 232] width 113 height 27
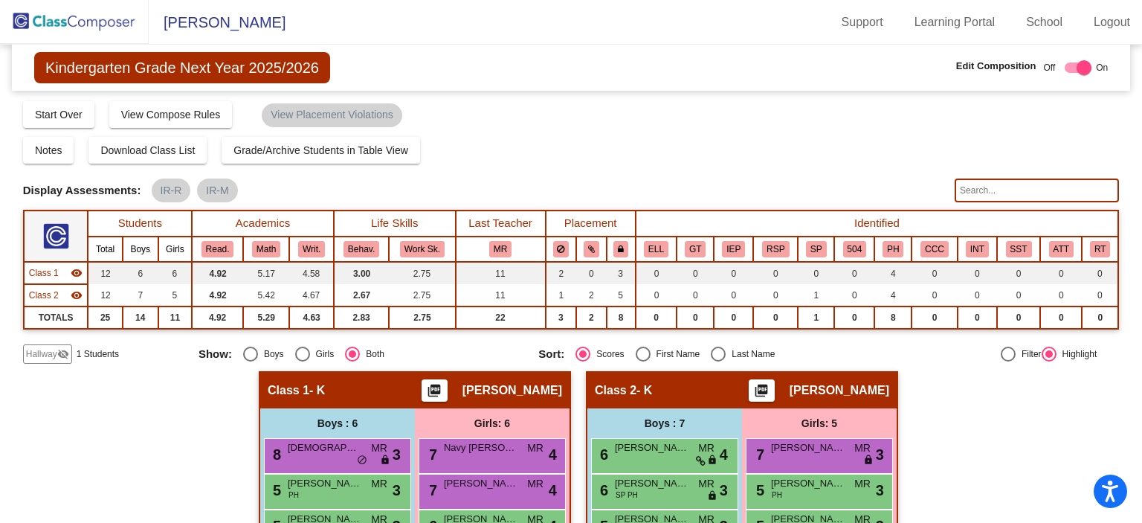
click at [105, 24] on img at bounding box center [74, 22] width 149 height 44
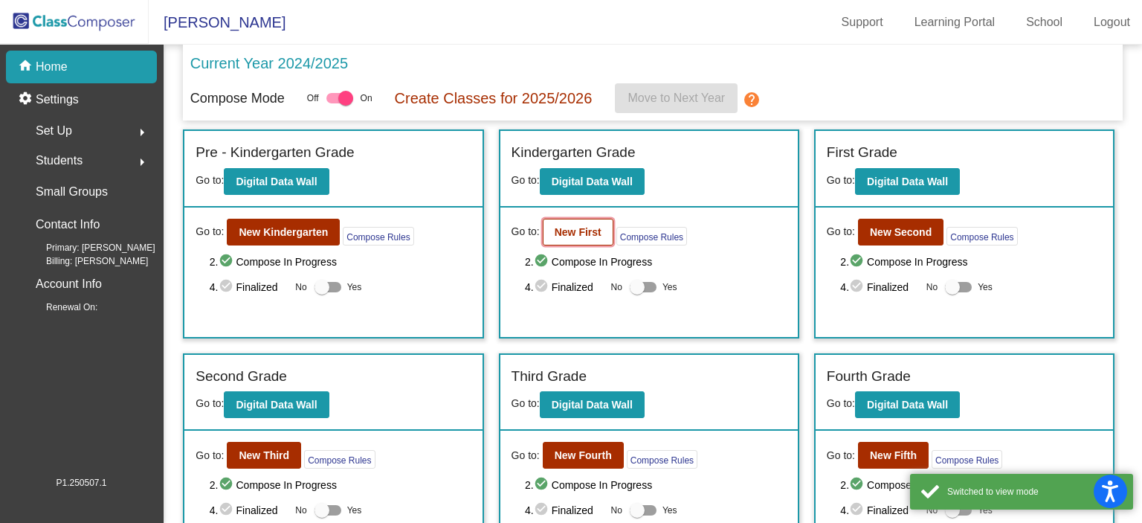
click at [589, 230] on b "New First" at bounding box center [578, 232] width 47 height 12
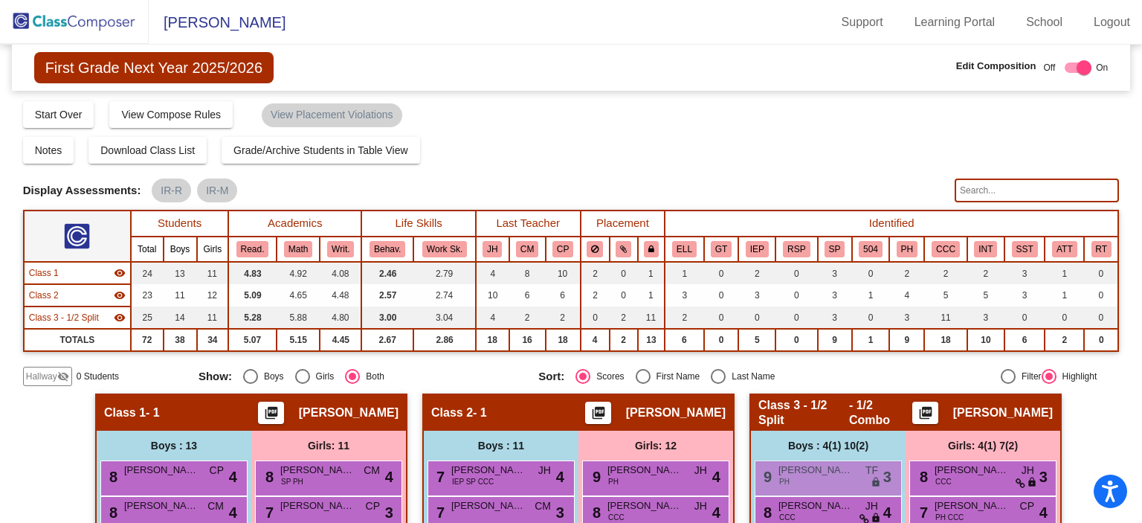
click at [65, 19] on img at bounding box center [74, 22] width 149 height 44
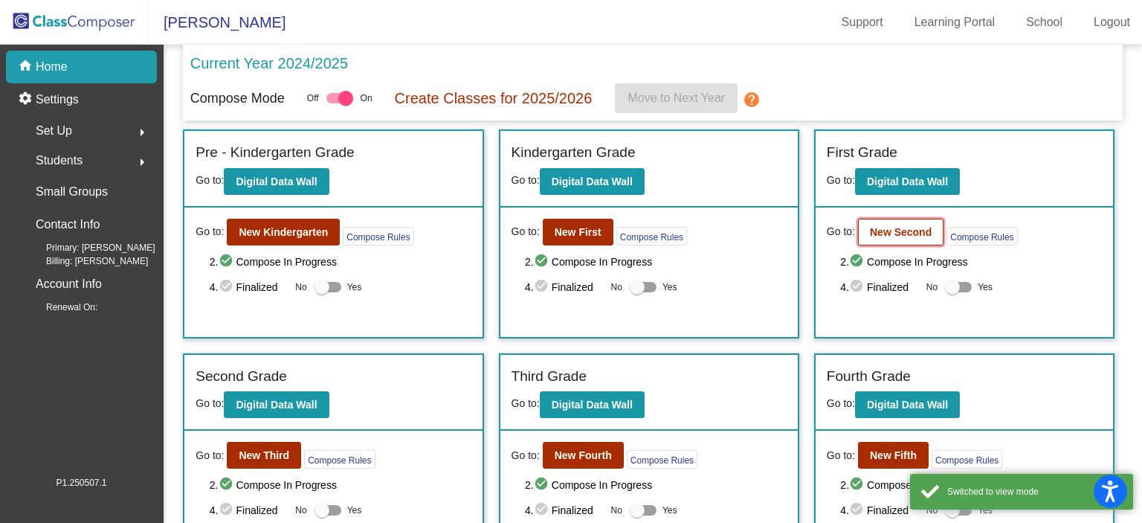
click at [883, 235] on b "New Second" at bounding box center [901, 232] width 62 height 12
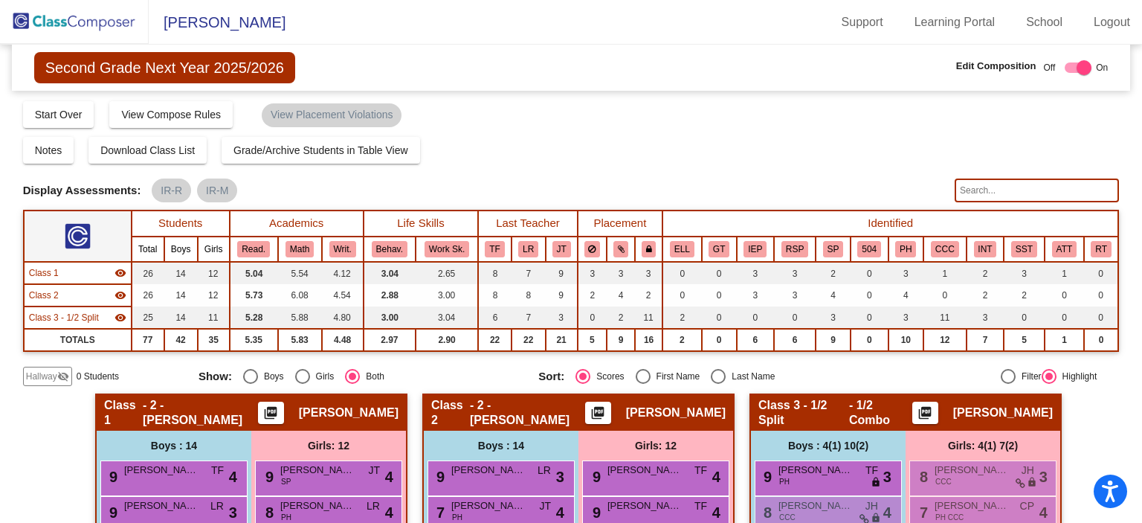
click at [94, 17] on img at bounding box center [74, 22] width 149 height 44
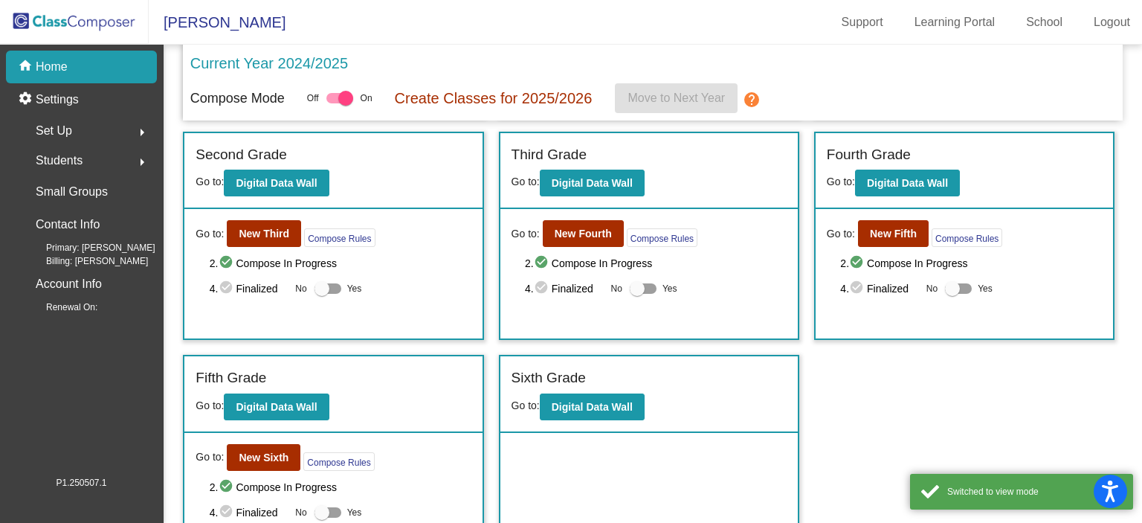
scroll to position [223, 0]
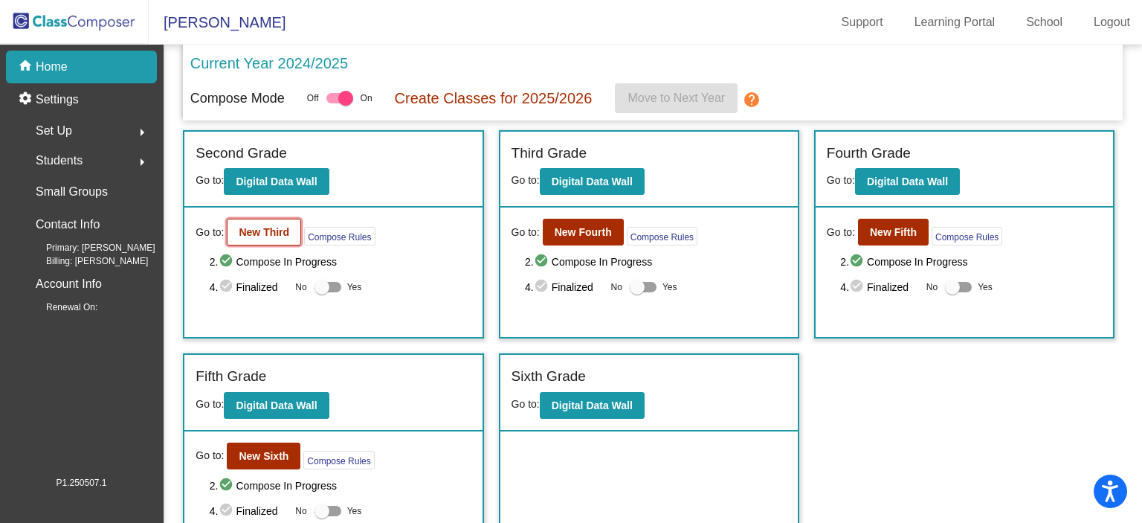
click at [280, 228] on b "New Third" at bounding box center [264, 232] width 51 height 12
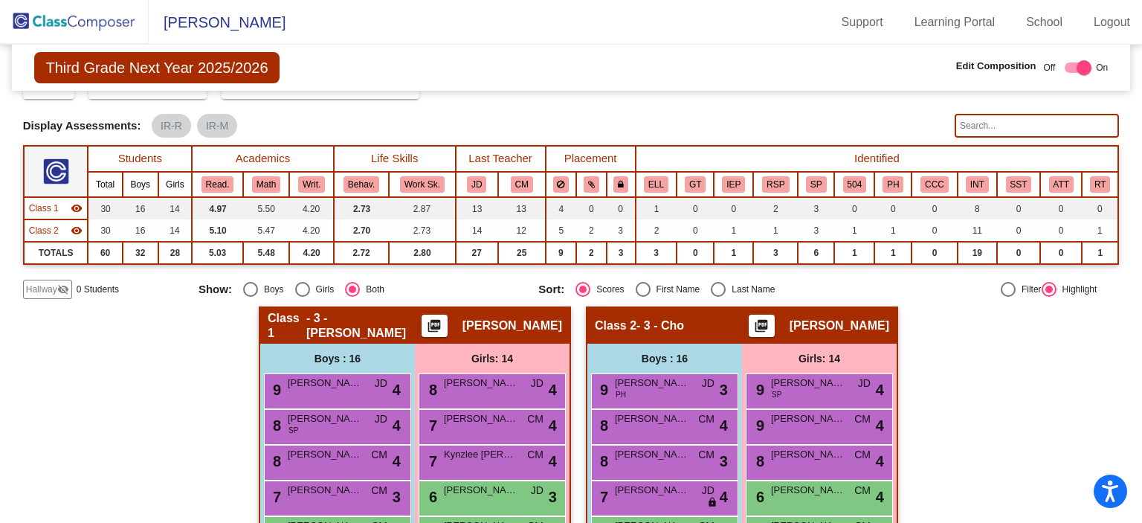
scroll to position [62, 0]
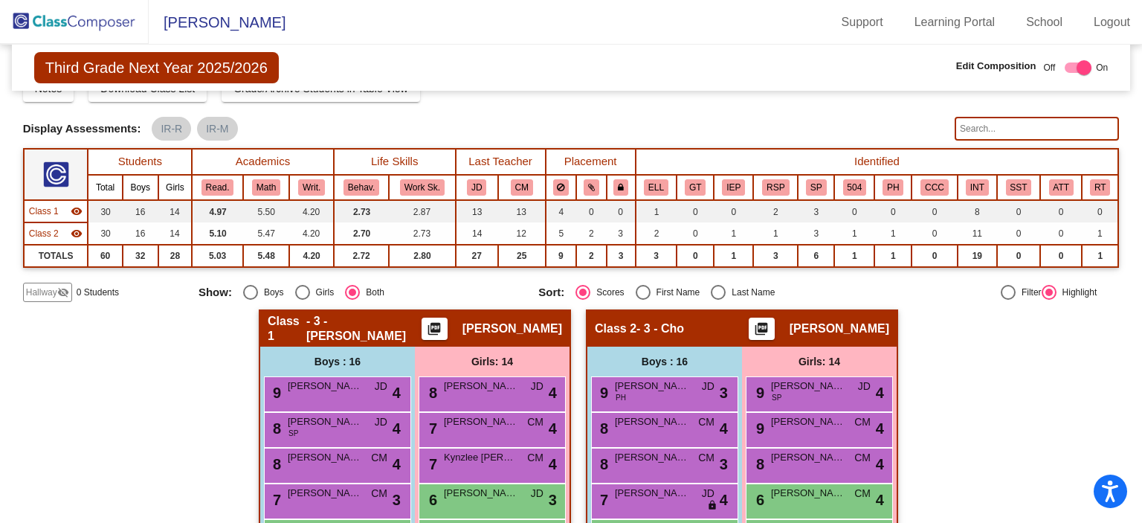
click at [74, 18] on img at bounding box center [74, 22] width 149 height 44
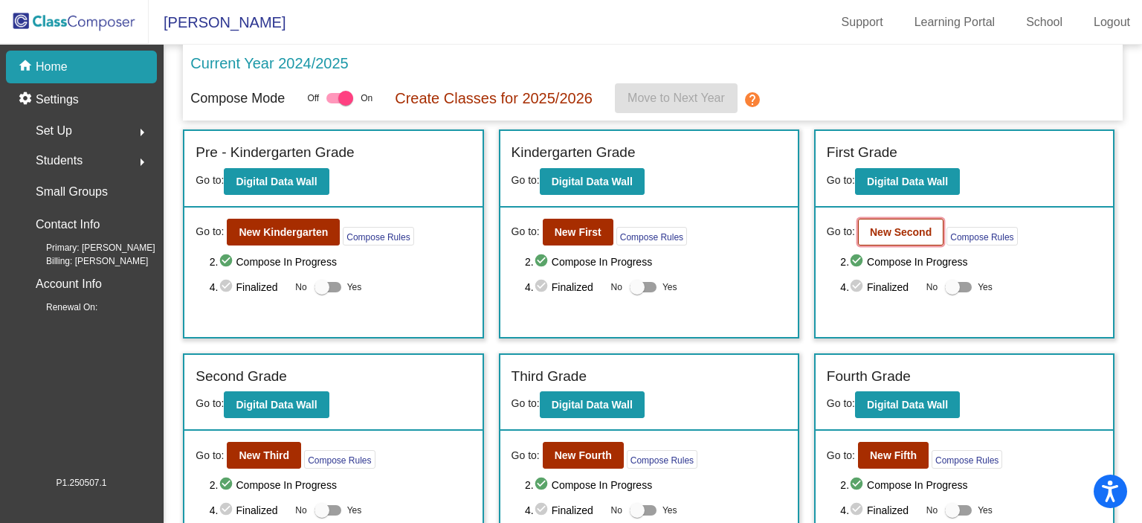
click at [897, 231] on b "New Second" at bounding box center [901, 232] width 62 height 12
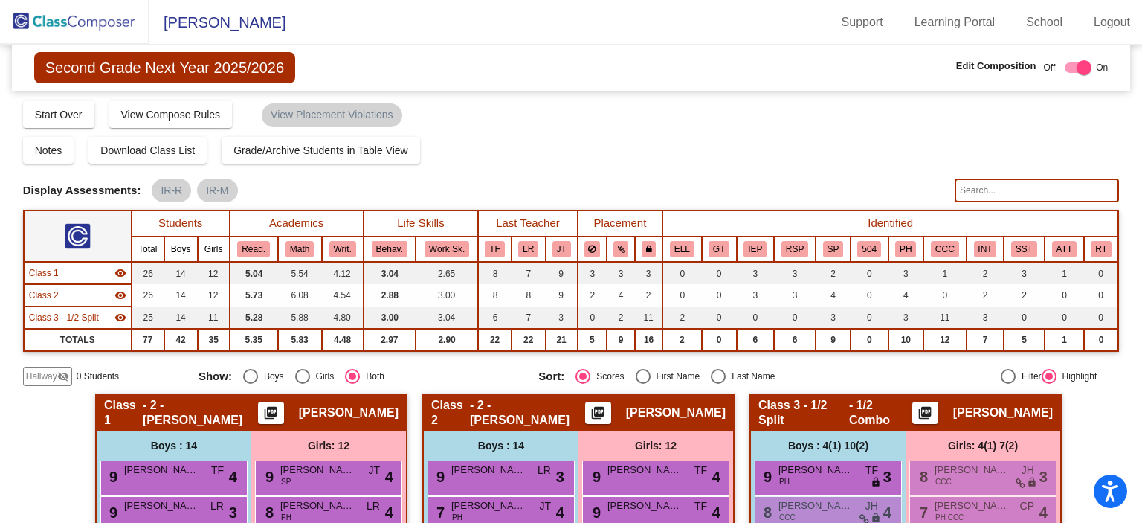
click at [140, 57] on span "Second Grade Next Year 2025/2026" at bounding box center [164, 67] width 261 height 31
click at [89, 21] on img at bounding box center [74, 22] width 149 height 44
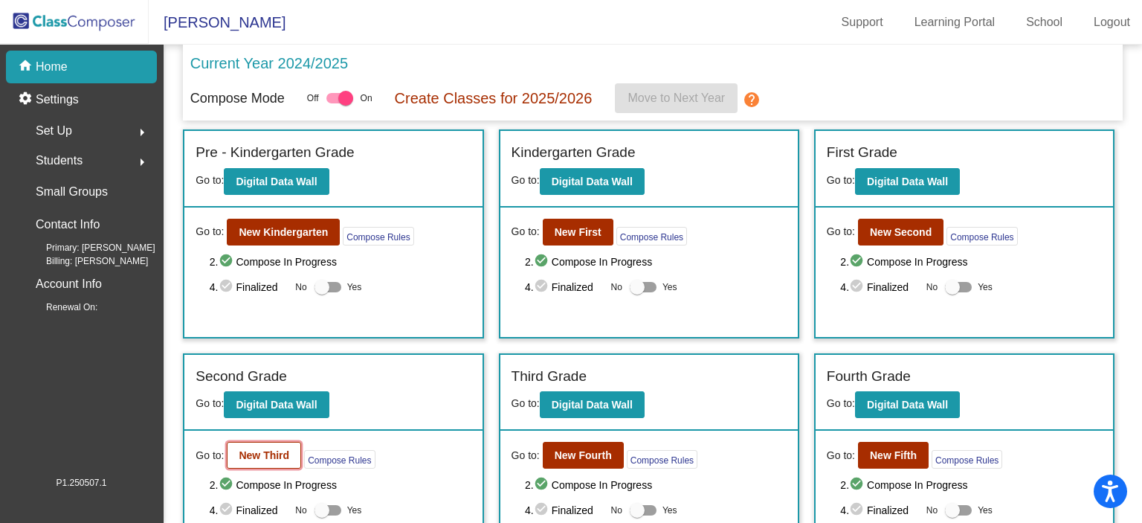
click at [271, 449] on b "New Third" at bounding box center [264, 455] width 51 height 12
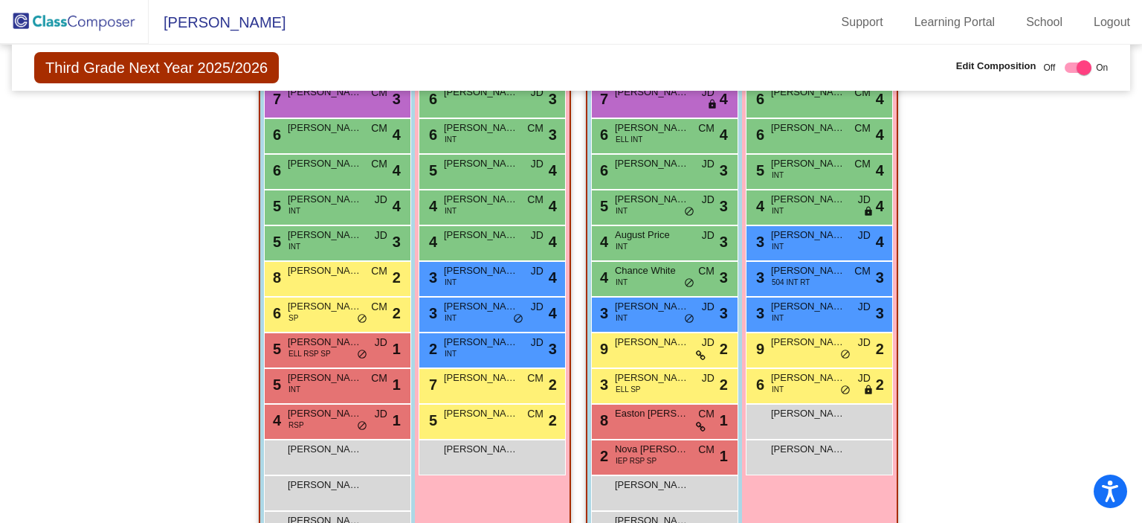
scroll to position [508, 0]
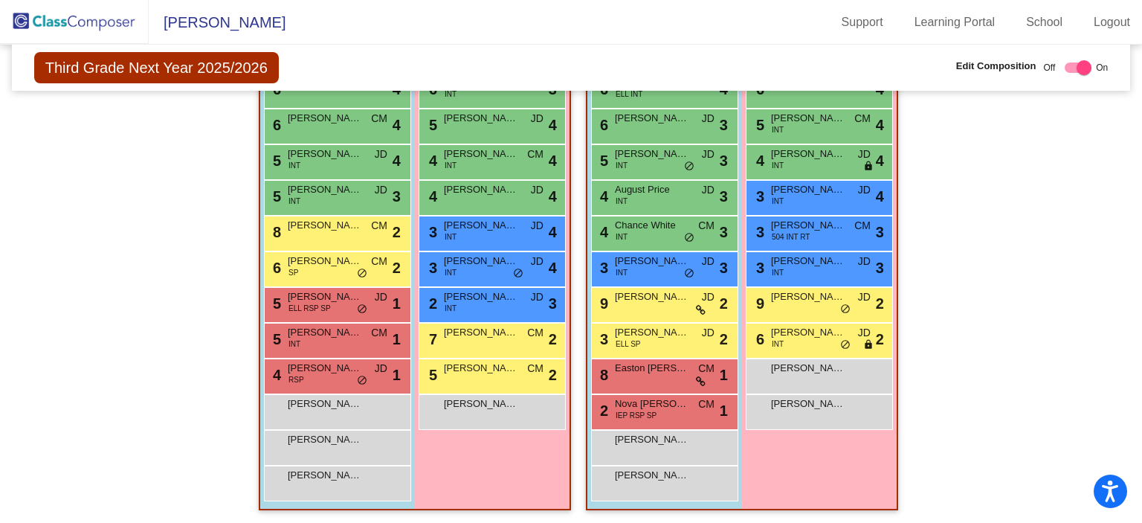
click at [114, 22] on img at bounding box center [74, 22] width 149 height 44
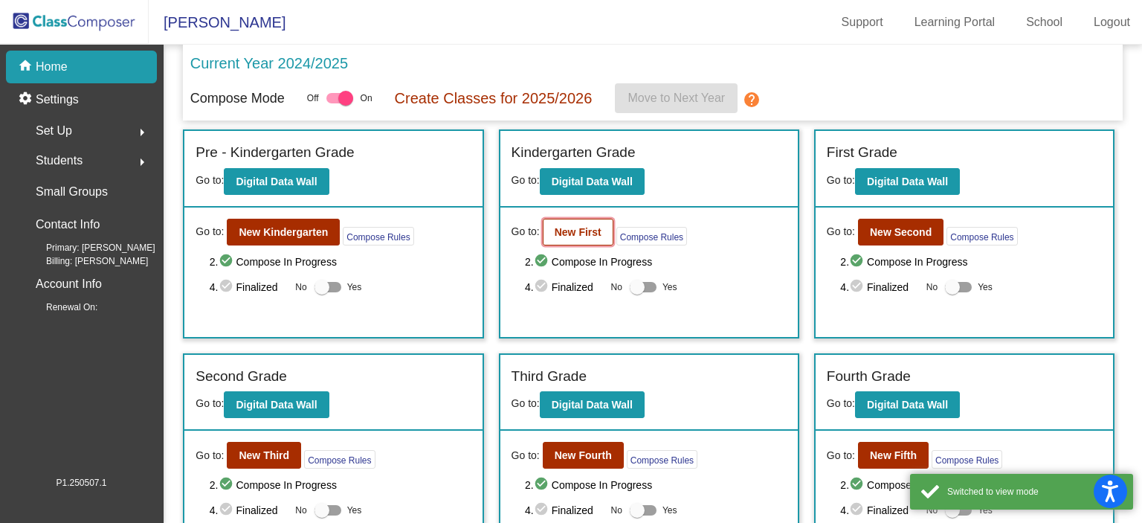
click at [578, 235] on b "New First" at bounding box center [578, 232] width 47 height 12
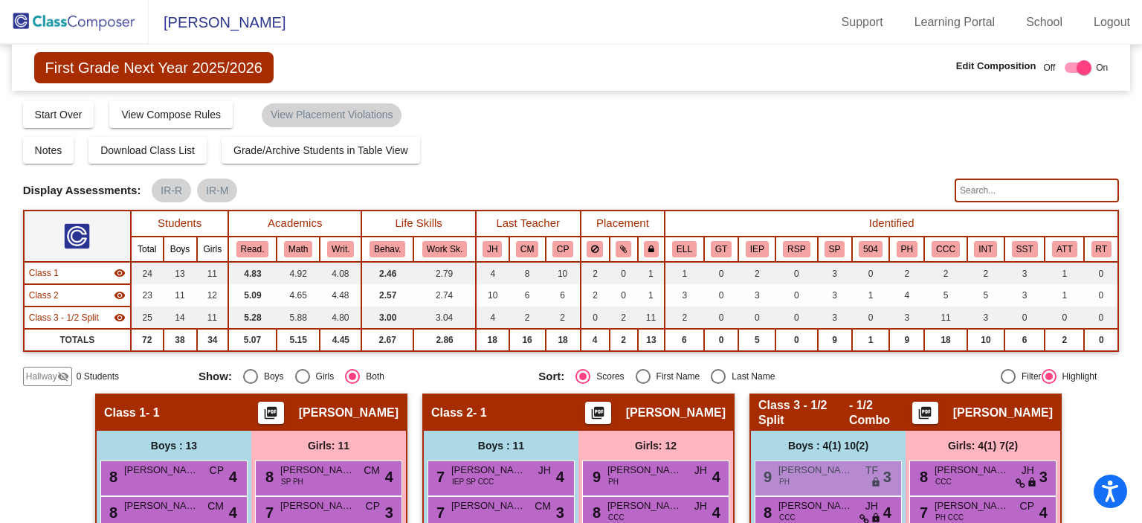
click at [98, 24] on img at bounding box center [74, 22] width 149 height 44
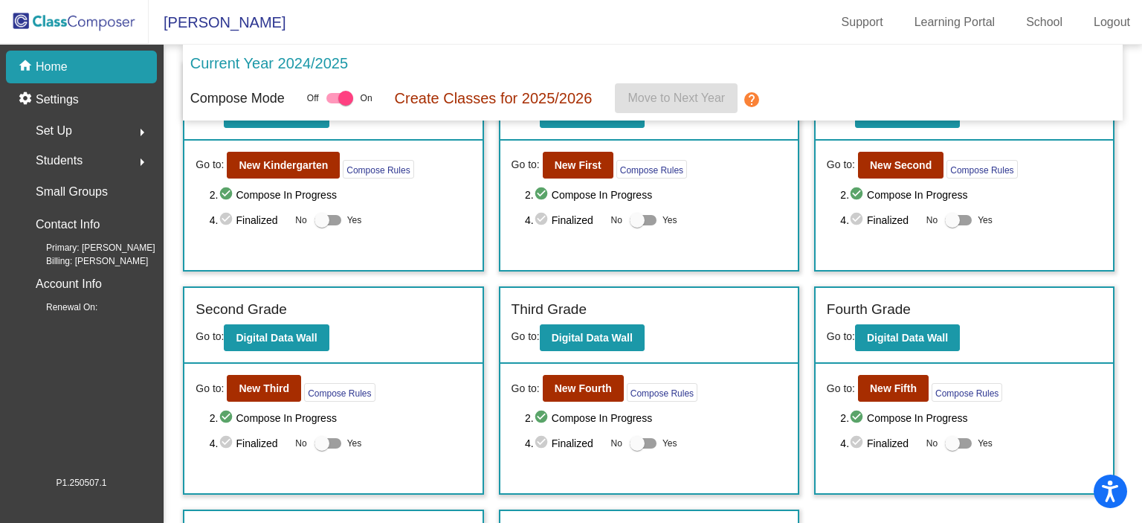
scroll to position [149, 0]
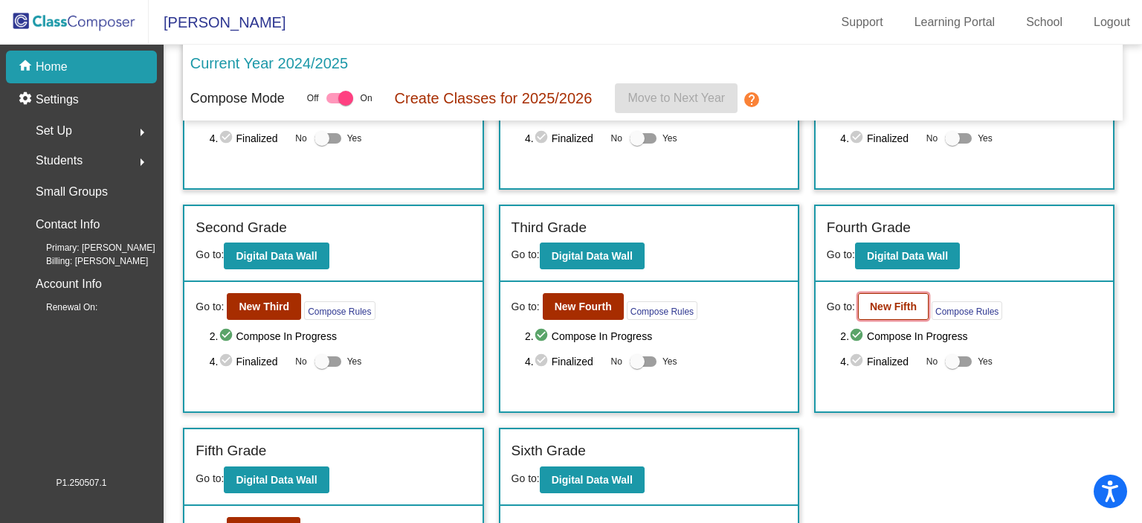
click at [894, 300] on b "New Fifth" at bounding box center [893, 306] width 47 height 12
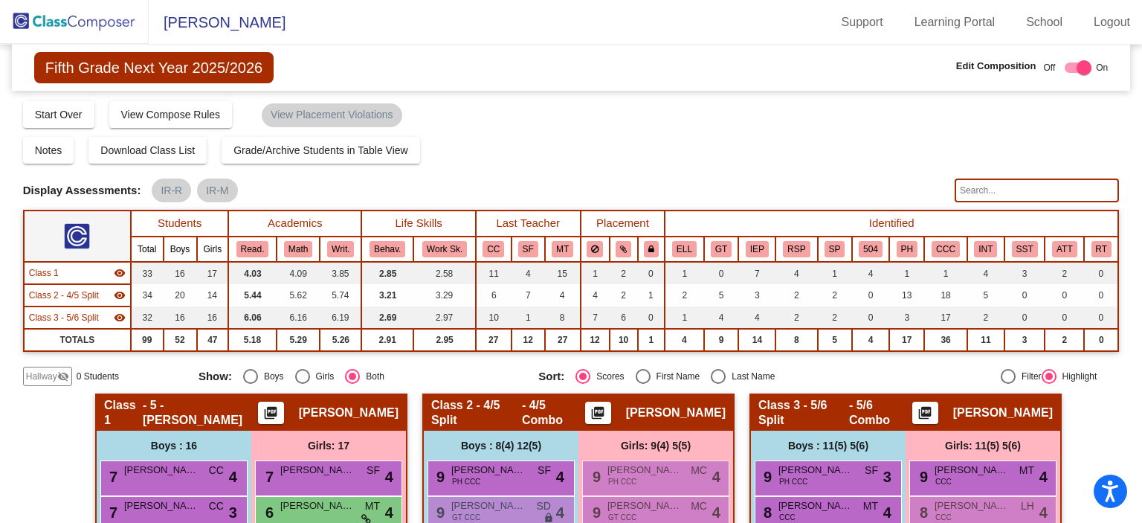
click at [94, 20] on img at bounding box center [74, 22] width 149 height 44
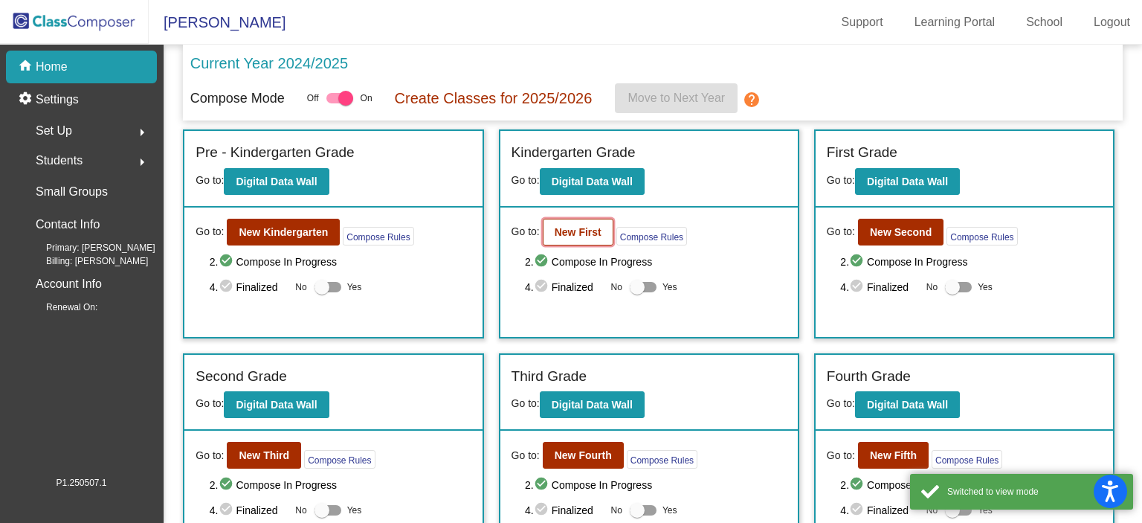
click at [585, 228] on b "New First" at bounding box center [578, 232] width 47 height 12
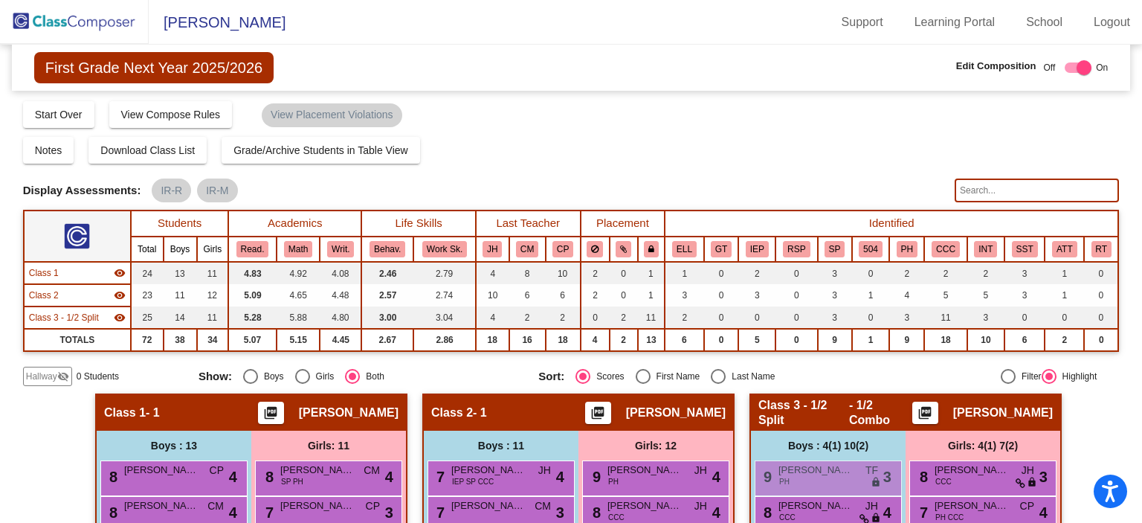
click at [83, 17] on img at bounding box center [74, 22] width 149 height 44
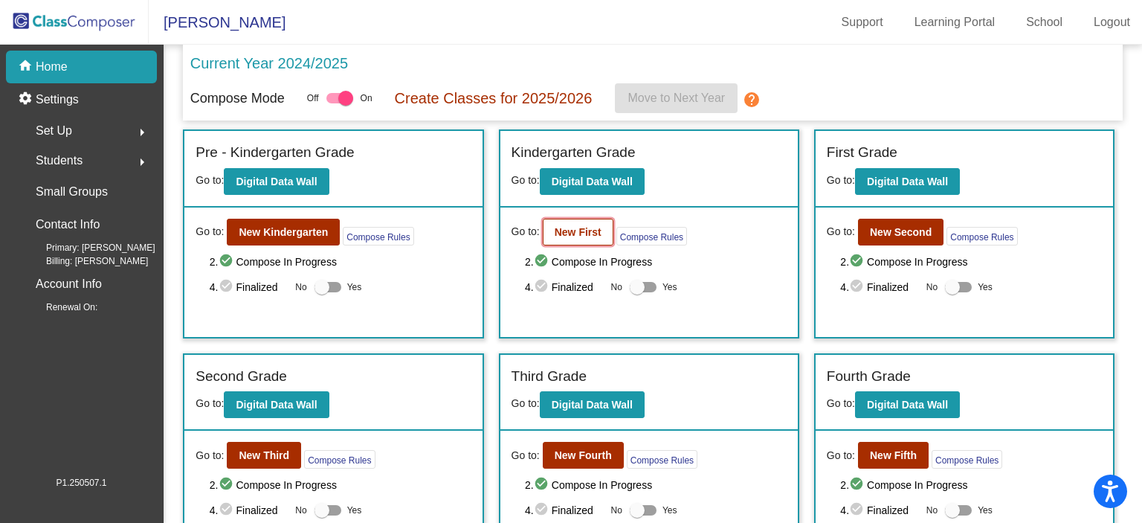
click at [583, 230] on b "New First" at bounding box center [578, 232] width 47 height 12
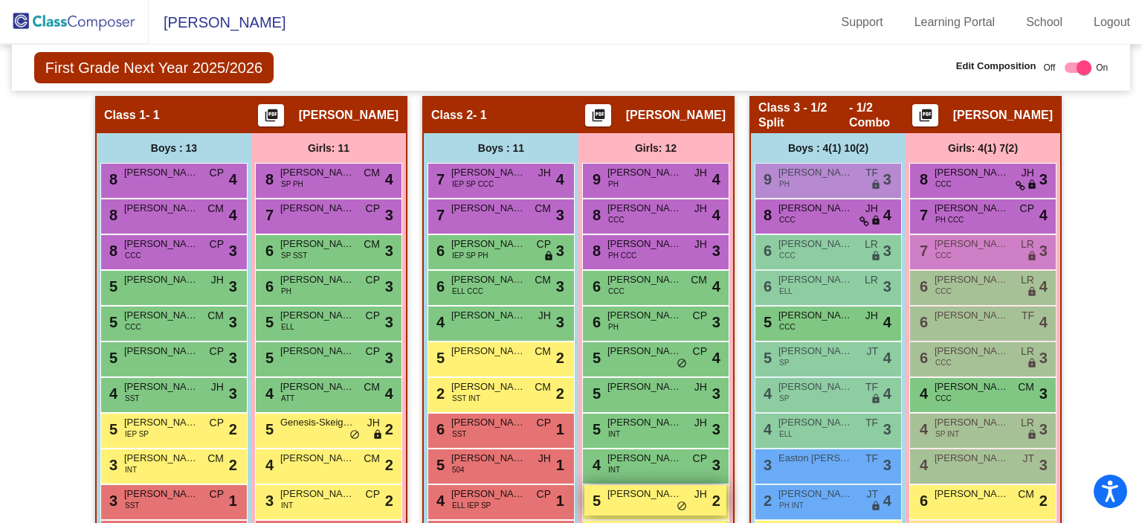
scroll to position [223, 0]
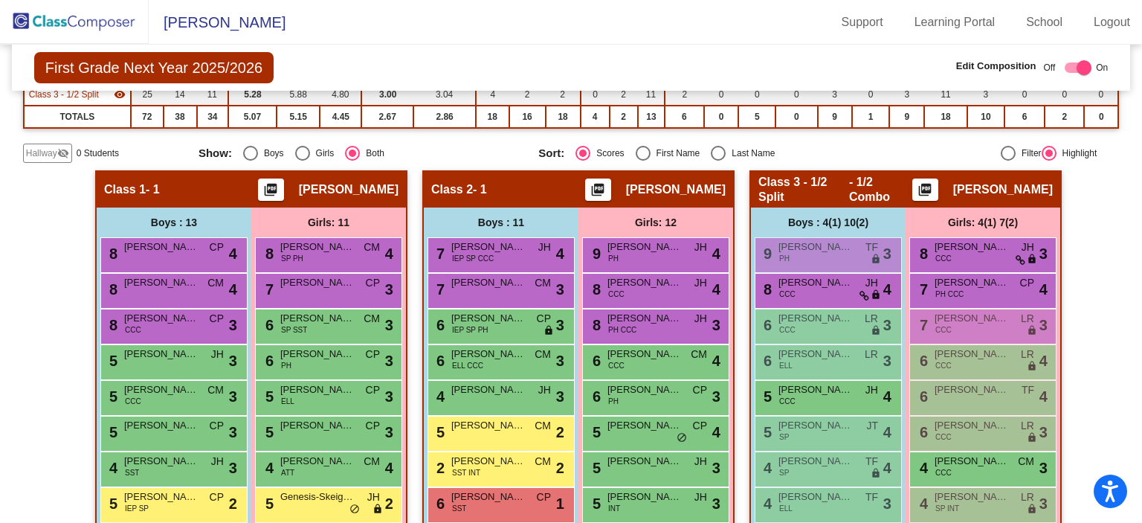
click at [89, 19] on img at bounding box center [74, 22] width 149 height 44
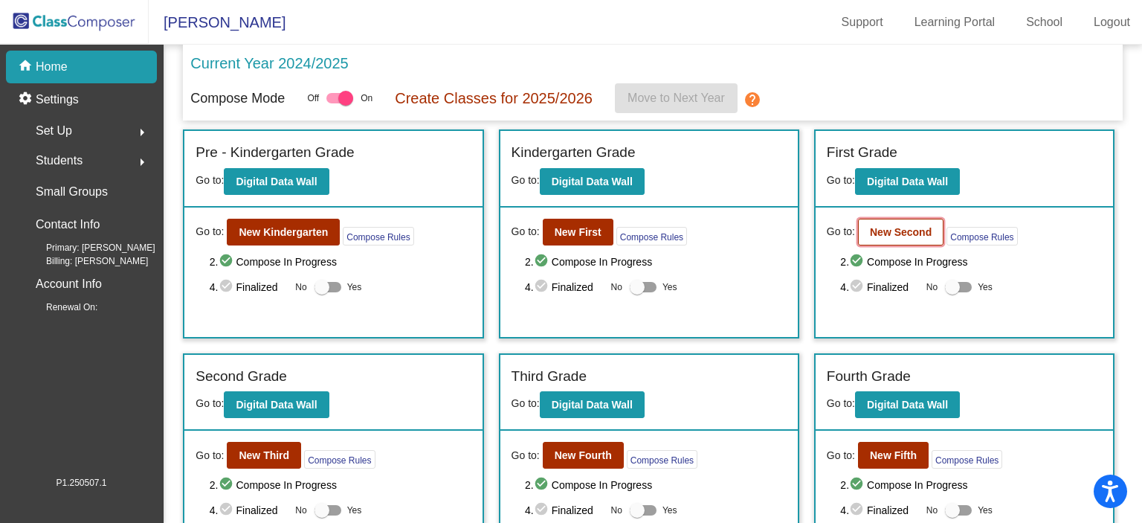
click at [885, 239] on button "New Second" at bounding box center [900, 232] width 85 height 27
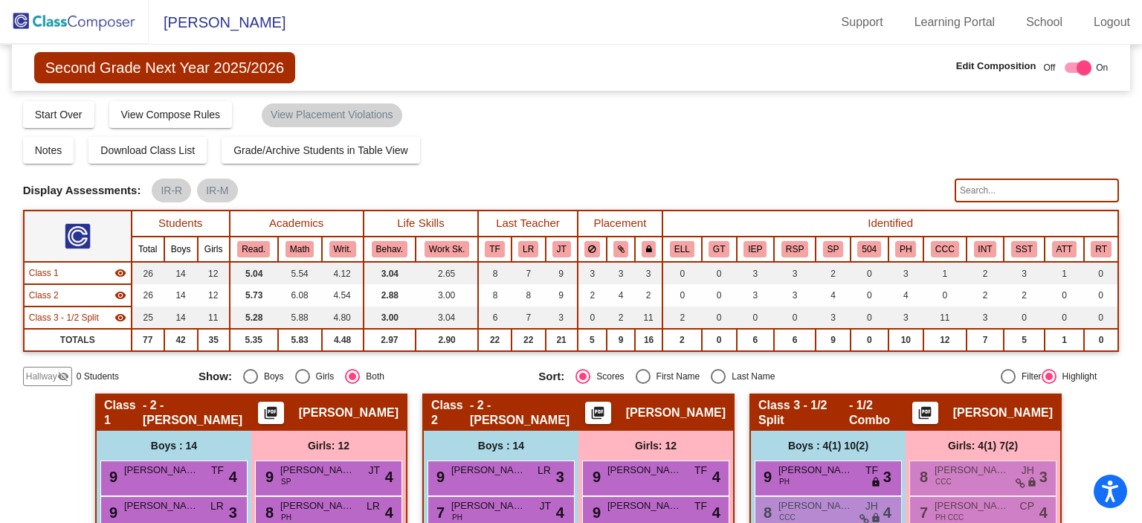
click at [109, 20] on img at bounding box center [74, 22] width 149 height 44
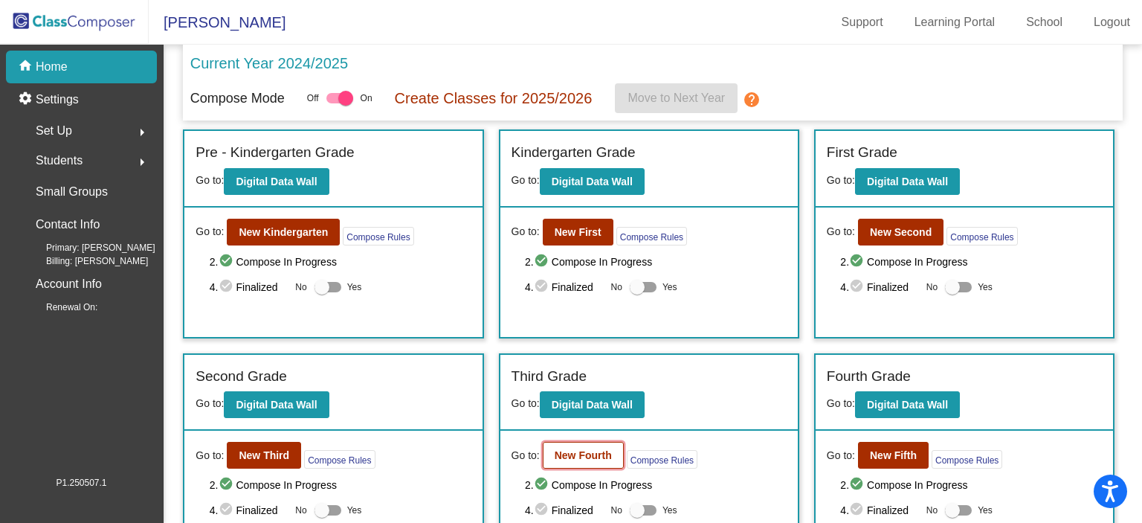
click at [581, 449] on b "New Fourth" at bounding box center [583, 455] width 57 height 12
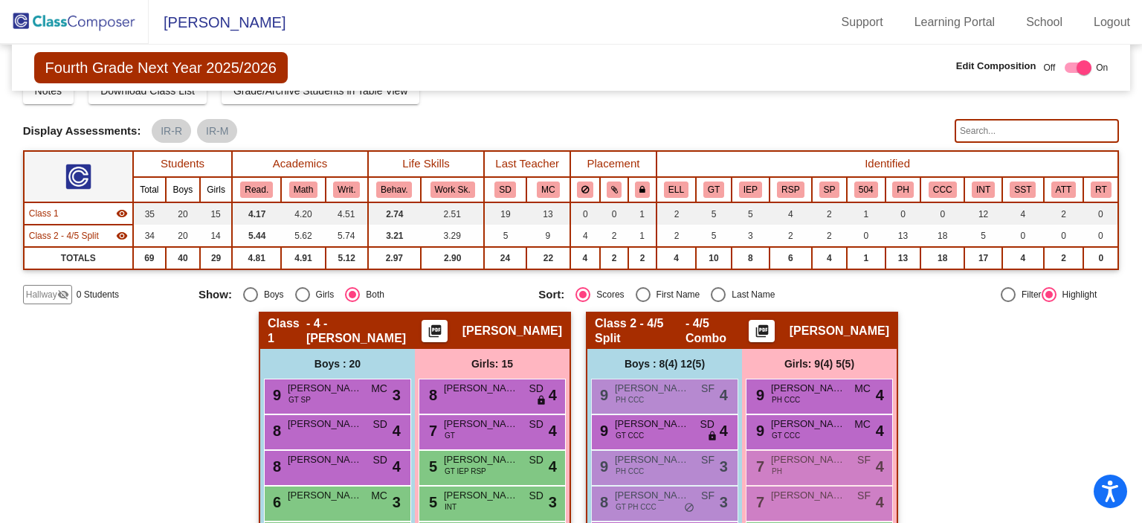
scroll to position [56, 0]
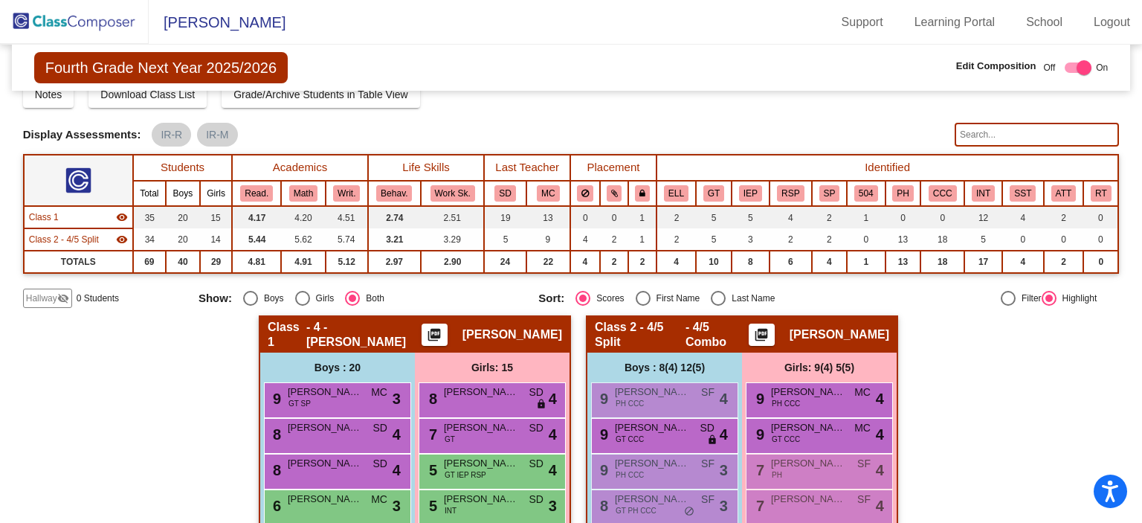
click at [93, 24] on img at bounding box center [74, 22] width 149 height 44
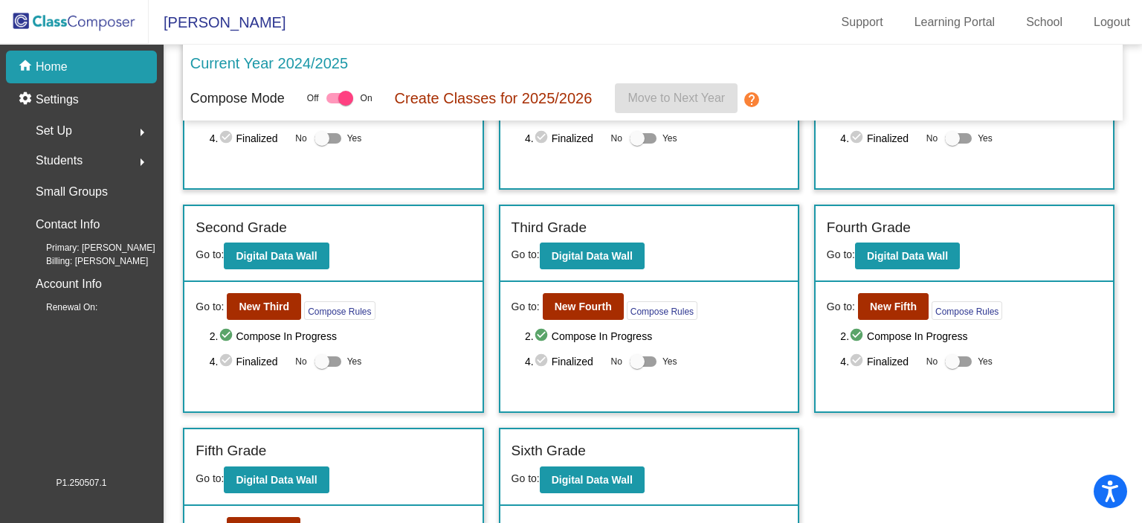
scroll to position [257, 0]
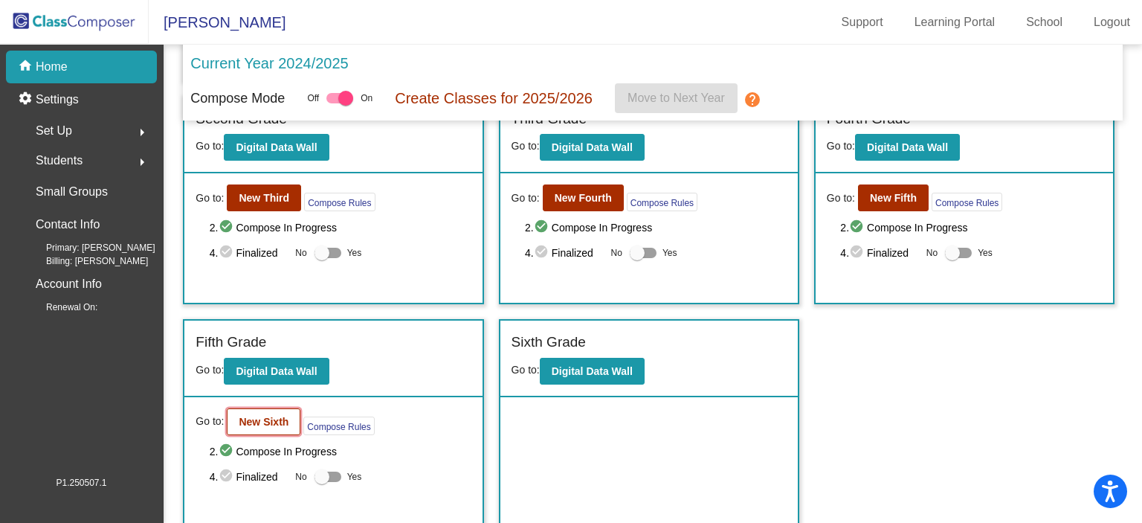
click at [273, 420] on b "New Sixth" at bounding box center [264, 422] width 50 height 12
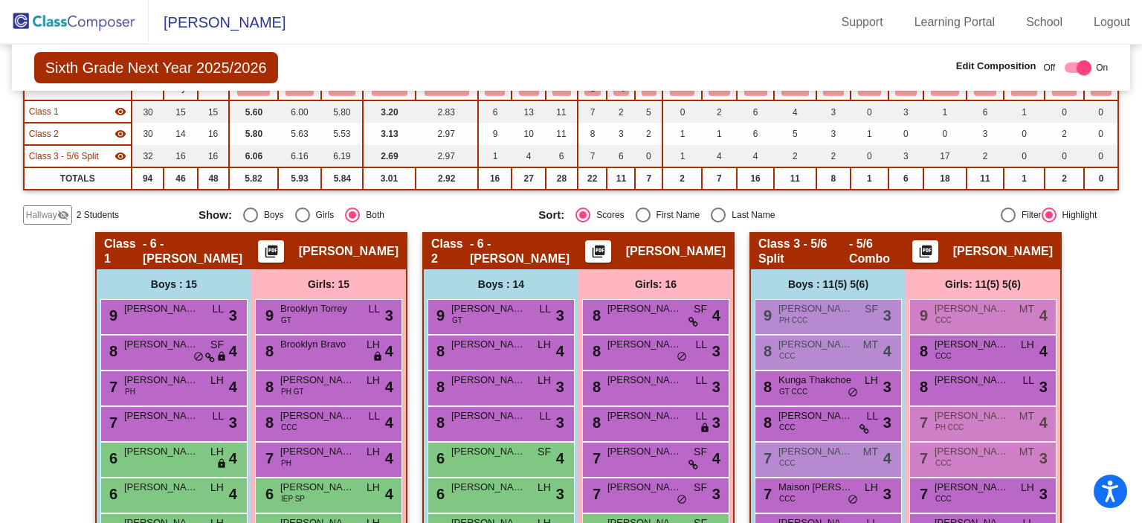
scroll to position [74, 0]
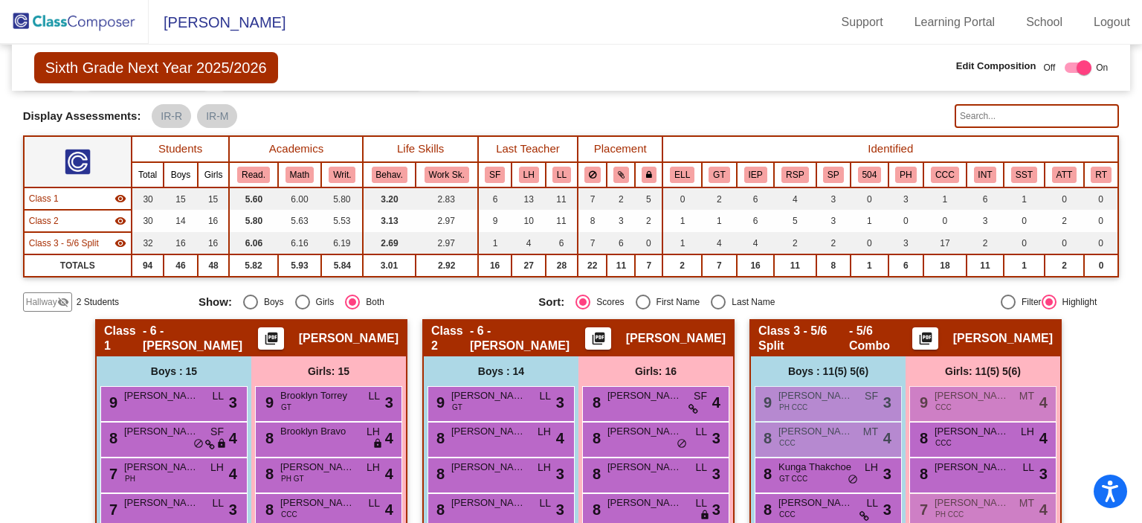
click at [62, 301] on mat-icon "visibility_off" at bounding box center [63, 302] width 12 height 12
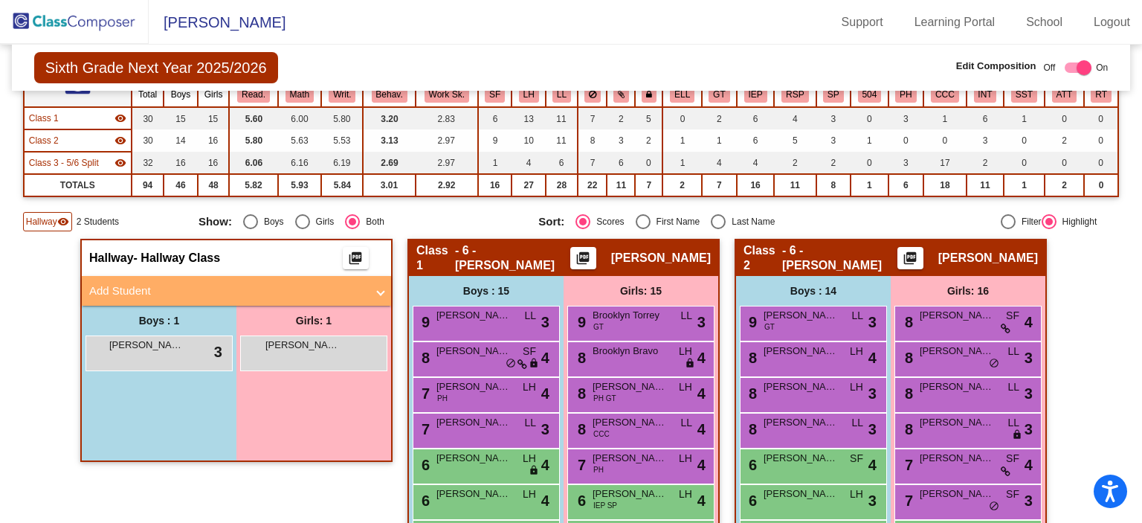
scroll to position [0, 0]
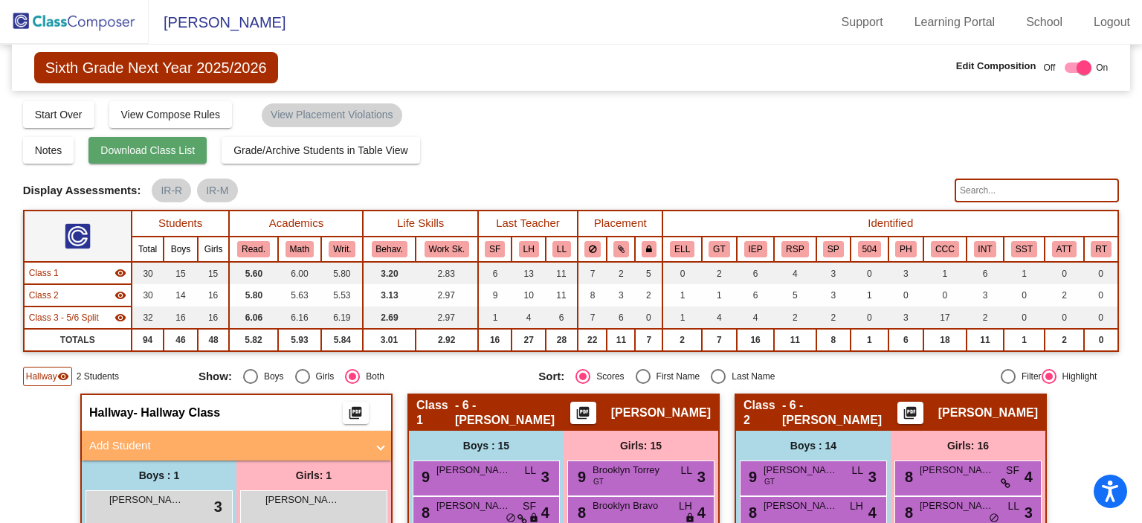
click at [157, 146] on span "Download Class List" at bounding box center [147, 150] width 94 height 12
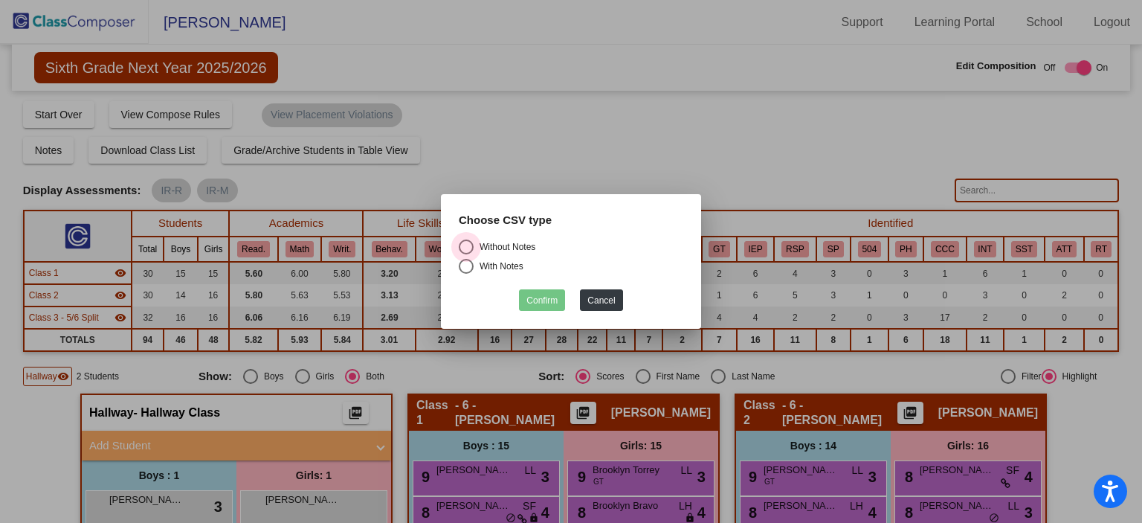
drag, startPoint x: 467, startPoint y: 249, endPoint x: 517, endPoint y: 258, distance: 51.3
click at [468, 249] on div "Select an option" at bounding box center [466, 246] width 15 height 15
click at [466, 254] on input "Without Notes" at bounding box center [465, 254] width 1 height 1
radio input "true"
click at [551, 297] on button "Confirm" at bounding box center [542, 300] width 46 height 22
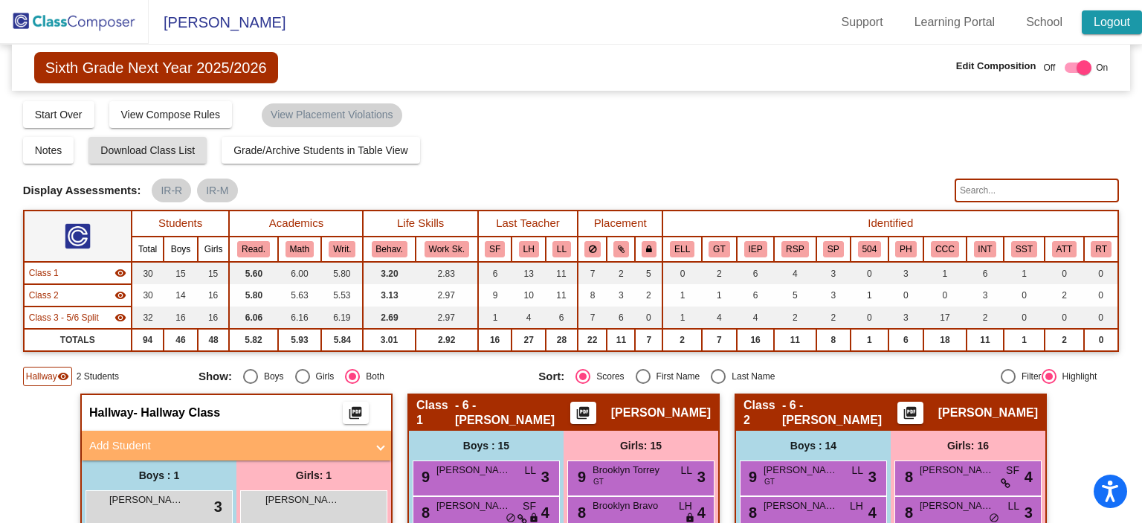
click at [1102, 29] on link "Logout" at bounding box center [1112, 22] width 60 height 24
